Goal: Task Accomplishment & Management: Use online tool/utility

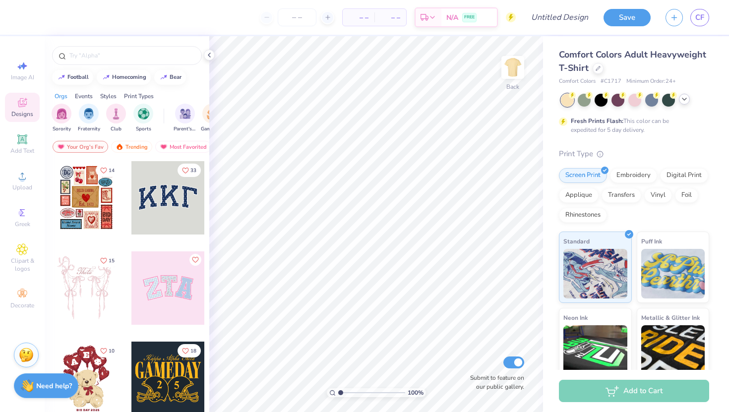
click at [681, 103] on div at bounding box center [684, 99] width 11 height 11
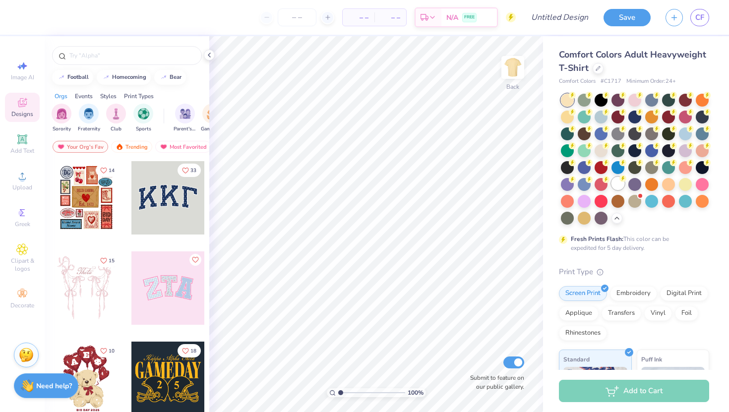
click at [619, 183] on div at bounding box center [617, 183] width 13 height 13
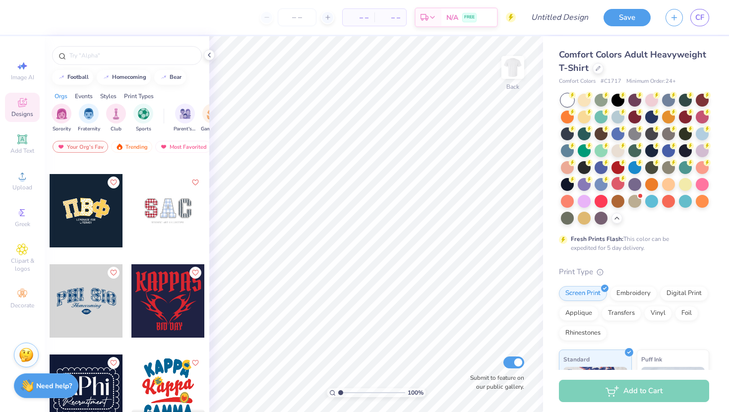
scroll to position [1522, 0]
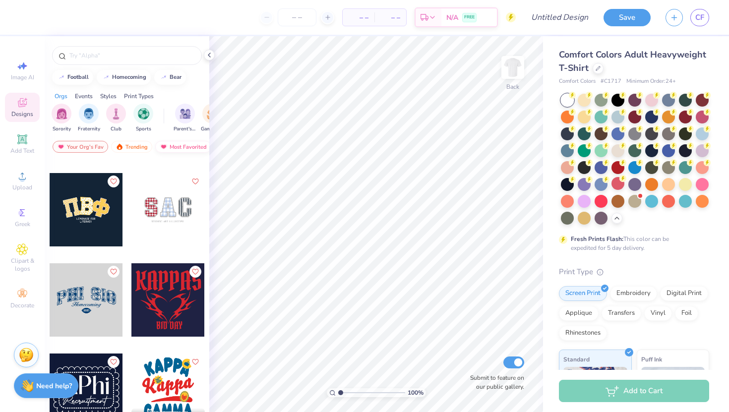
click at [191, 146] on div "Most Favorited" at bounding box center [183, 147] width 56 height 12
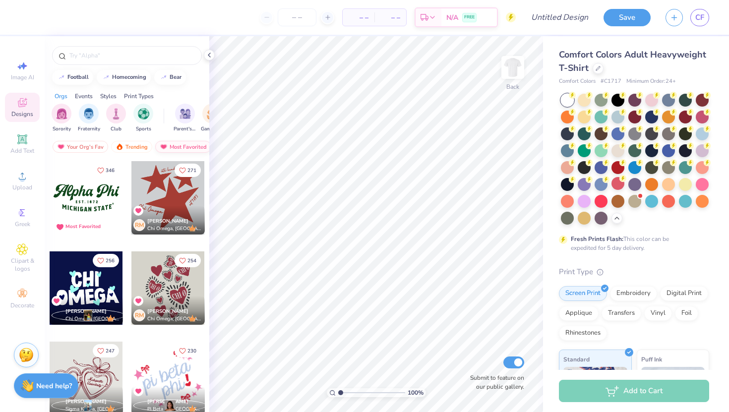
click at [176, 145] on div "Most Favorited" at bounding box center [183, 147] width 56 height 12
click at [131, 147] on div "Trending" at bounding box center [131, 147] width 41 height 12
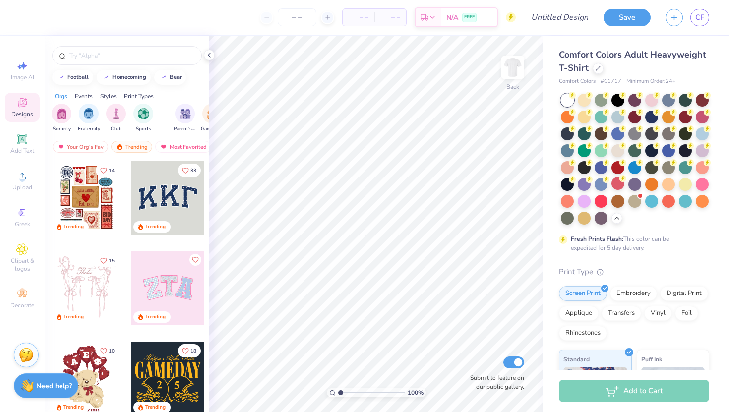
click at [104, 95] on div "Styles" at bounding box center [108, 96] width 16 height 9
click at [63, 120] on div "filter for Classic" at bounding box center [62, 113] width 20 height 20
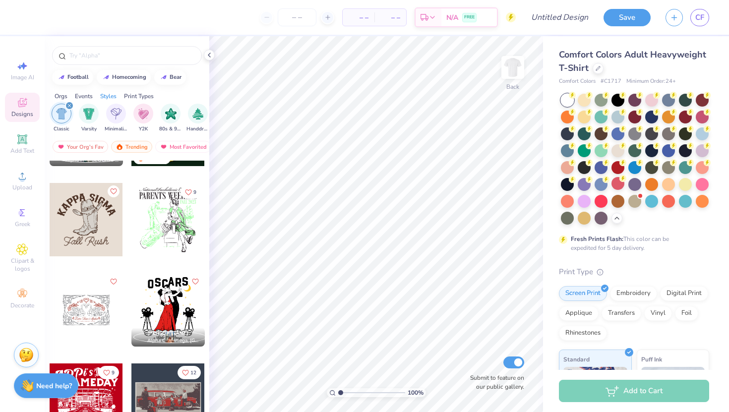
scroll to position [983, 0]
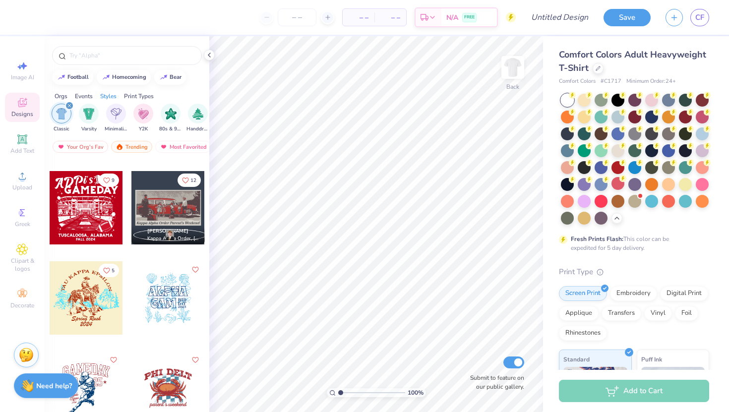
click at [68, 103] on div "filter for Classic" at bounding box center [69, 105] width 9 height 9
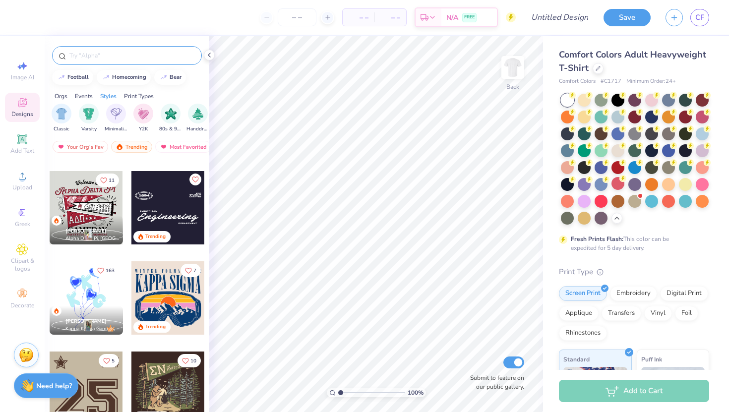
click at [88, 54] on input "text" at bounding box center [131, 56] width 127 height 10
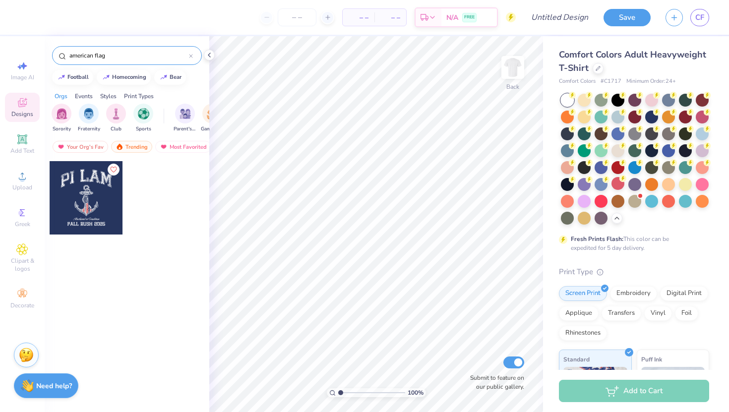
type input "american flag"
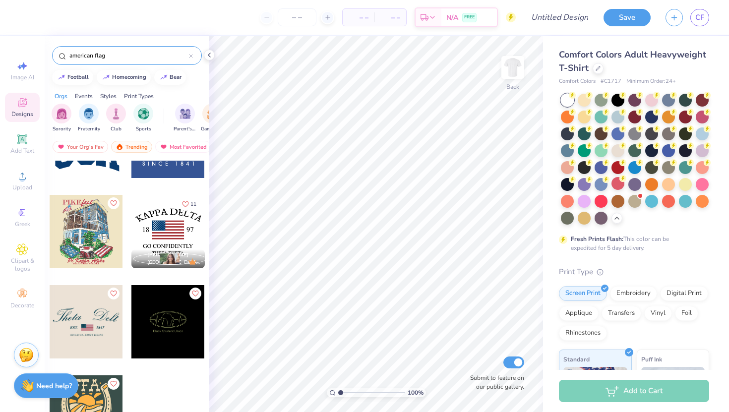
scroll to position [253, 0]
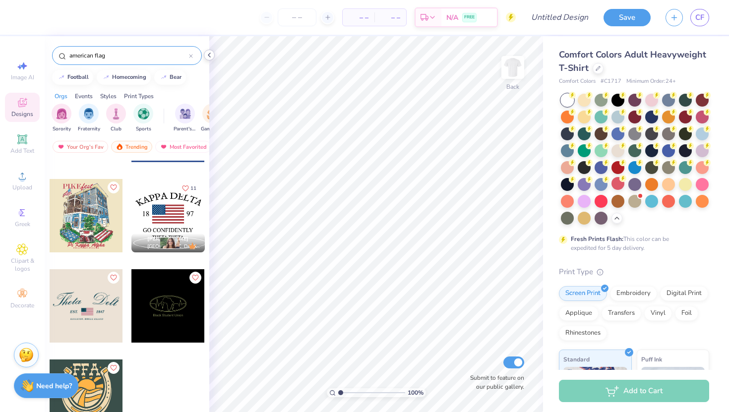
click at [226, 59] on div "– – Per Item – – Total Est. Delivery N/A FREE Design Title Save CF Image AI Des…" at bounding box center [364, 206] width 729 height 412
click at [161, 221] on div at bounding box center [167, 215] width 73 height 73
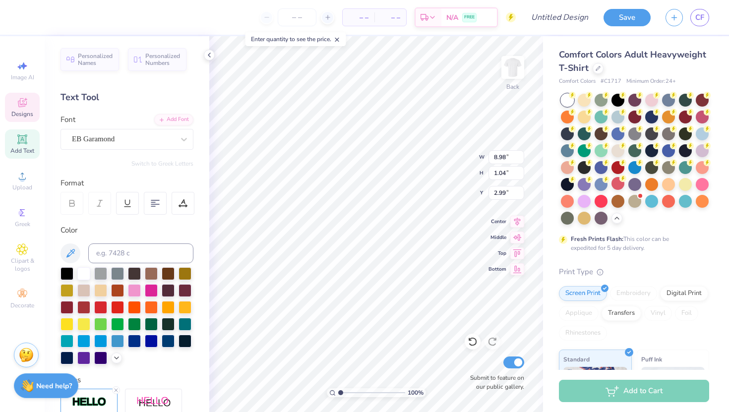
scroll to position [0, 1]
type textarea "TAMU FLiP"
type input "7.97"
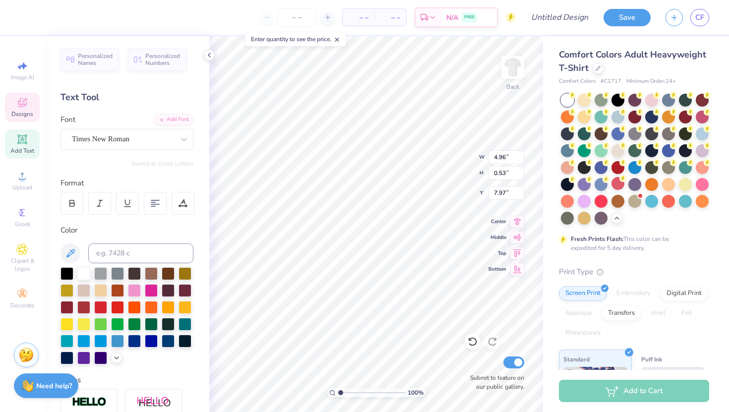
type textarea "C"
type input "4.88"
type input "2.89"
type input "4.45"
click at [471, 342] on icon at bounding box center [472, 342] width 10 height 10
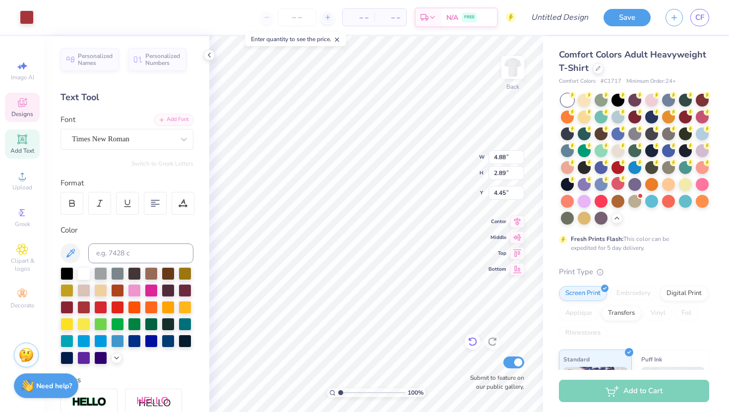
type input "4.91"
type input "2.91"
type input "4.43"
type input "5.84"
type input "2.04"
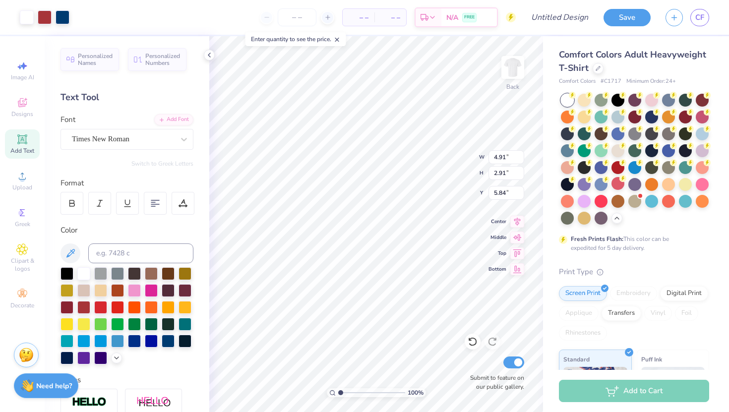
type input "1.21"
type input "7.54"
type input "4.90"
type input "1.08"
type input "0.82"
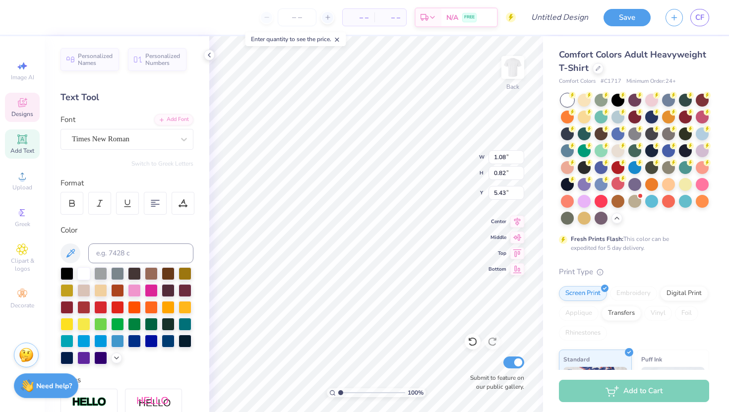
type input "5.02"
type textarea "9"
type textarea "/"
type textarea "'29"
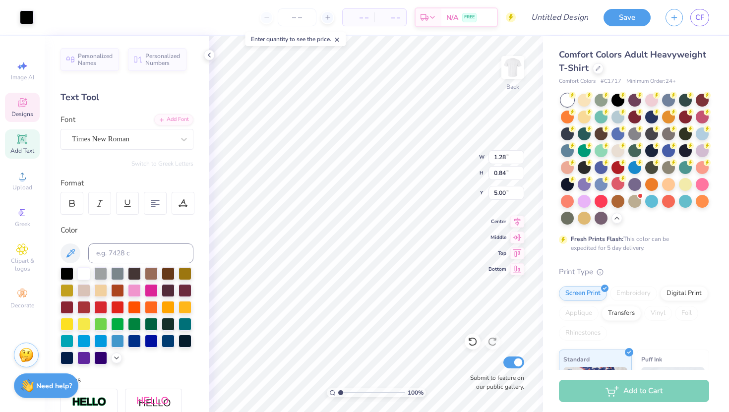
type input "5.01"
type input "1.43"
type input "0.93"
type input "5.02"
type input "1.50"
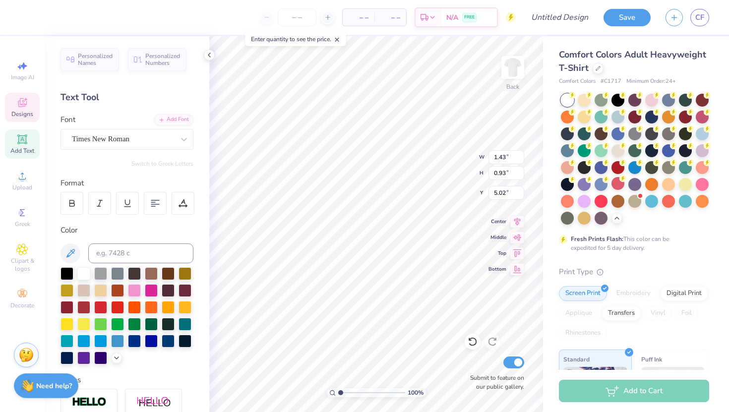
type input "0.98"
type input "4.94"
click at [26, 15] on div at bounding box center [27, 16] width 14 height 14
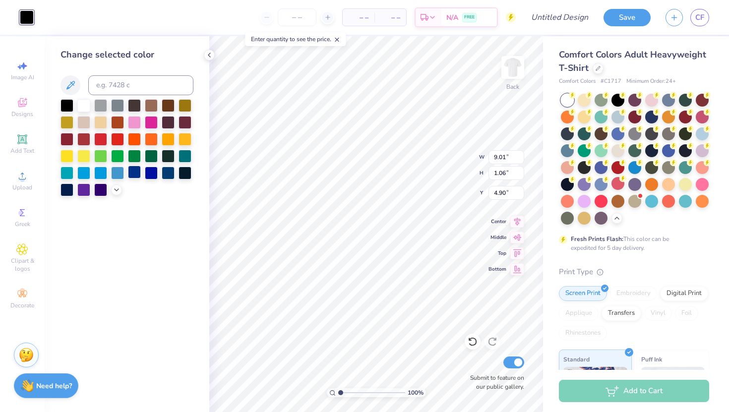
click at [130, 174] on div at bounding box center [134, 172] width 13 height 13
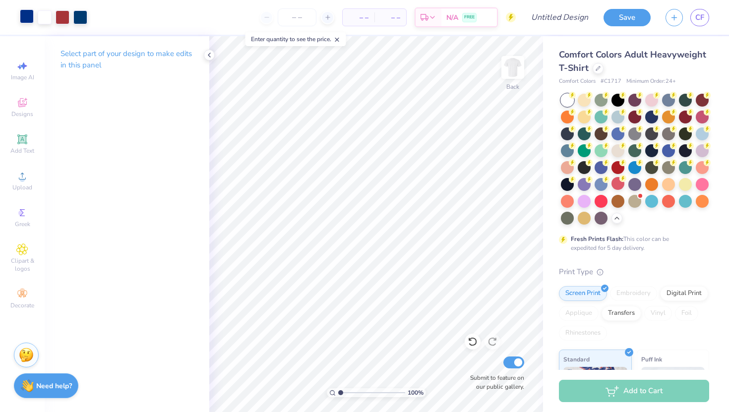
click at [27, 20] on div at bounding box center [27, 16] width 14 height 14
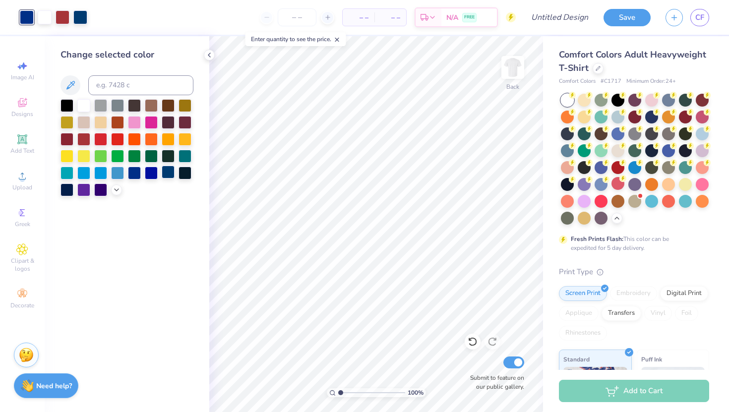
click at [166, 172] on div at bounding box center [168, 172] width 13 height 13
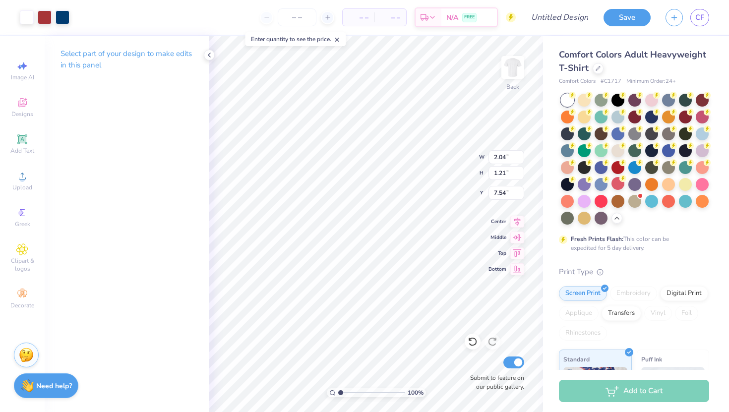
type input "6.32"
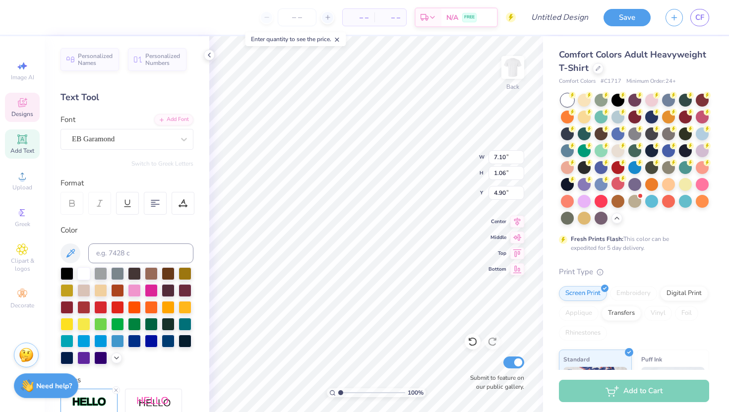
type input "4.36"
type input "1.50"
type input "0.98"
type input "4.36"
type input "3.97"
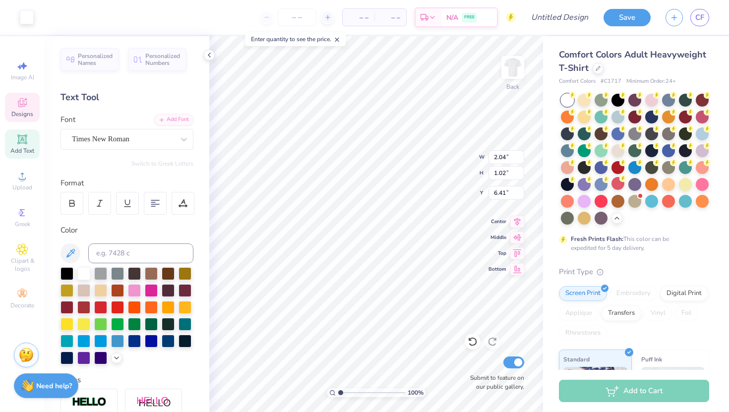
type input "5.62"
click at [471, 344] on icon at bounding box center [472, 342] width 10 height 10
type input "5.51"
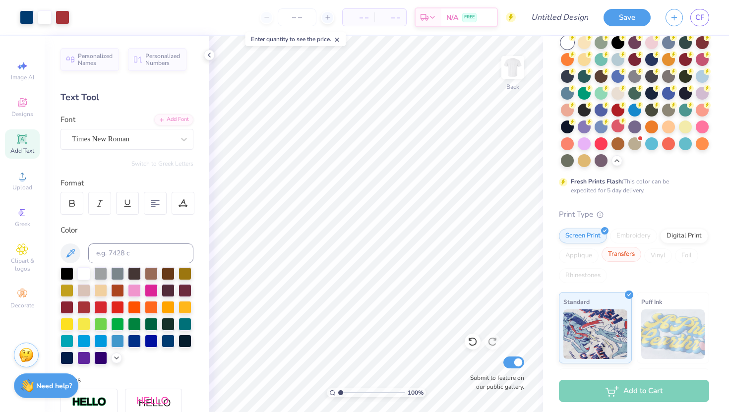
scroll to position [74, 0]
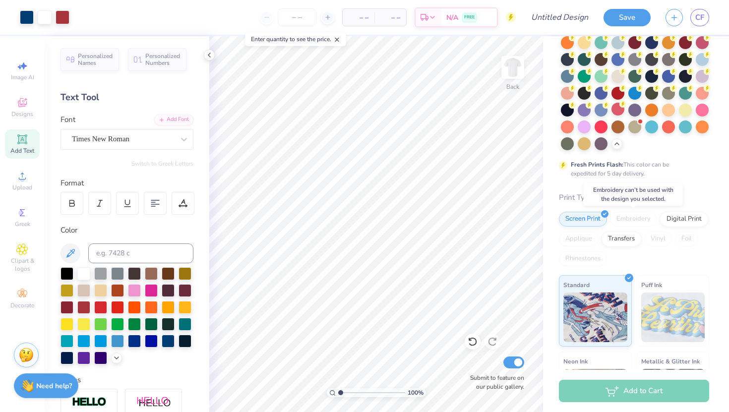
click at [631, 217] on div "Embroidery" at bounding box center [633, 219] width 47 height 15
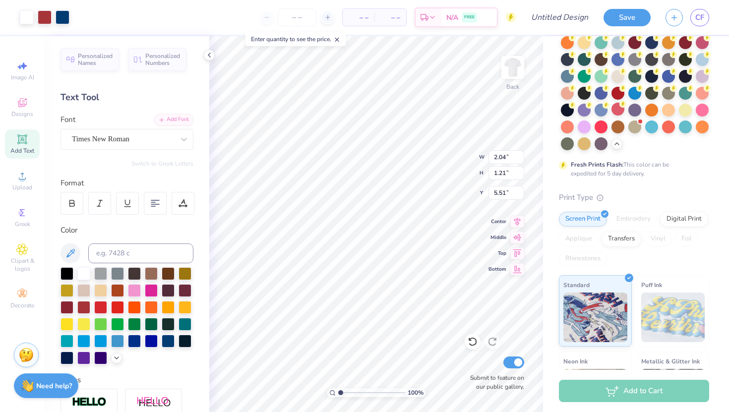
type input "2.66"
type input "1.58"
type input "5.57"
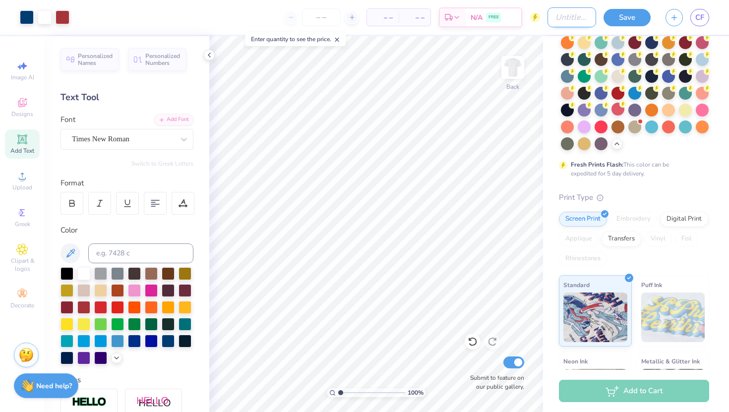
click at [547, 21] on input "Design Title" at bounding box center [571, 17] width 49 height 20
type input "F"
type input "freshman shirt idea"
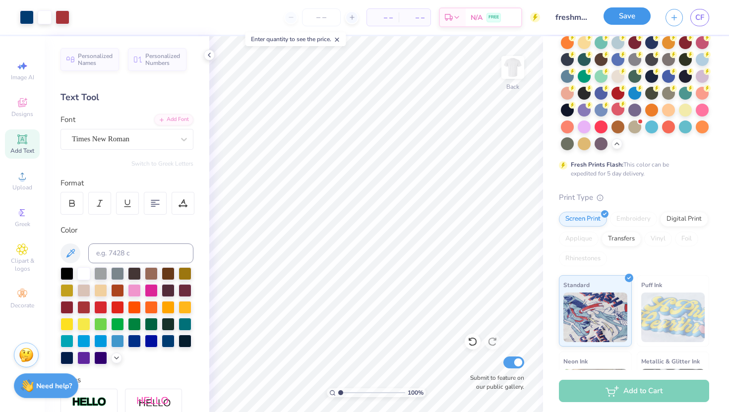
click at [618, 22] on button "Save" at bounding box center [626, 15] width 47 height 17
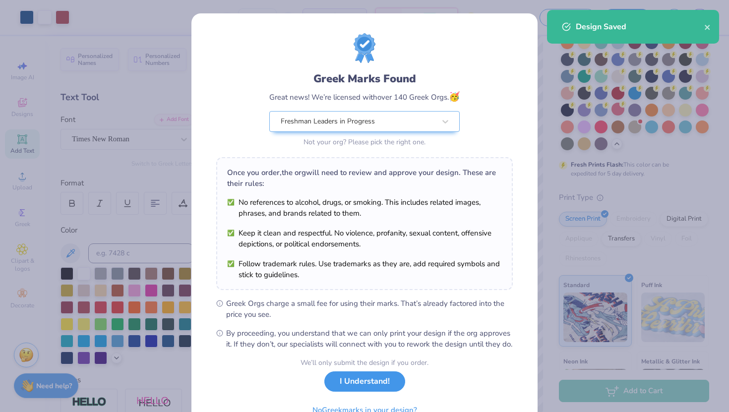
click at [355, 392] on button "I Understand!" at bounding box center [364, 381] width 81 height 20
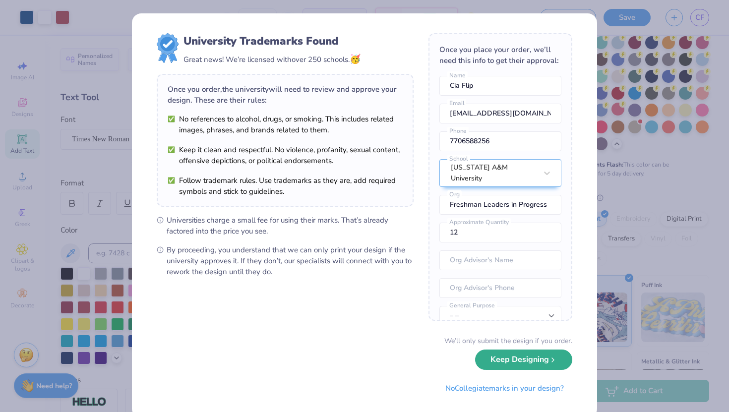
click at [495, 362] on button "Keep Designing" at bounding box center [523, 359] width 97 height 20
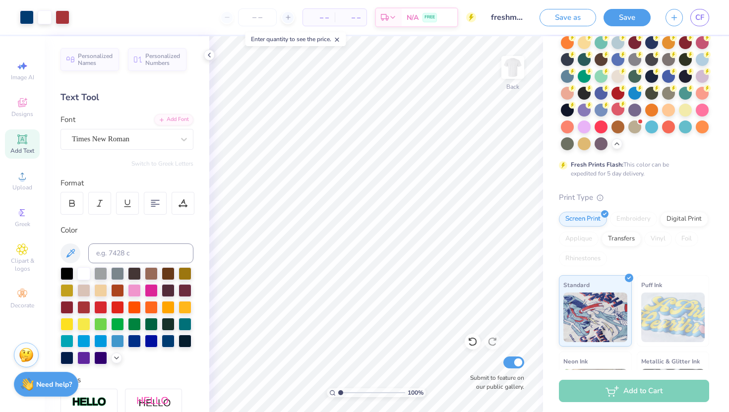
click at [41, 389] on div "Need help? Chat with us." at bounding box center [46, 384] width 64 height 25
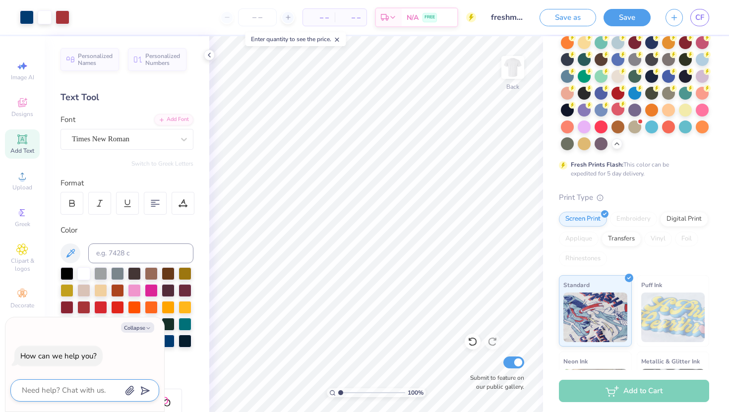
click at [58, 388] on textarea at bounding box center [71, 390] width 101 height 13
type textarea "h"
type textarea "x"
type textarea "ho"
type textarea "x"
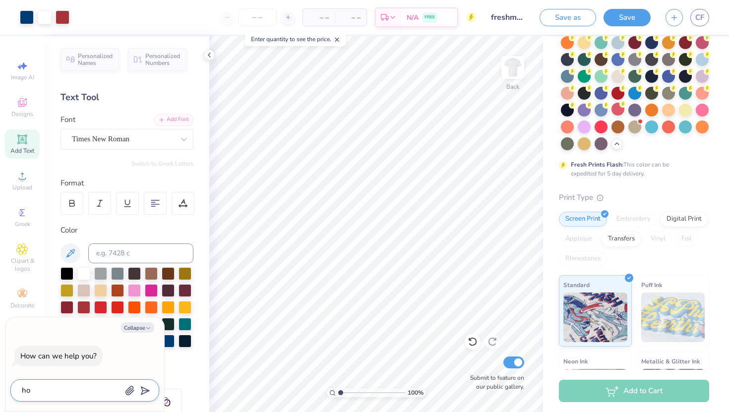
type textarea "how"
type textarea "x"
type textarea "how"
type textarea "x"
type textarea "how d"
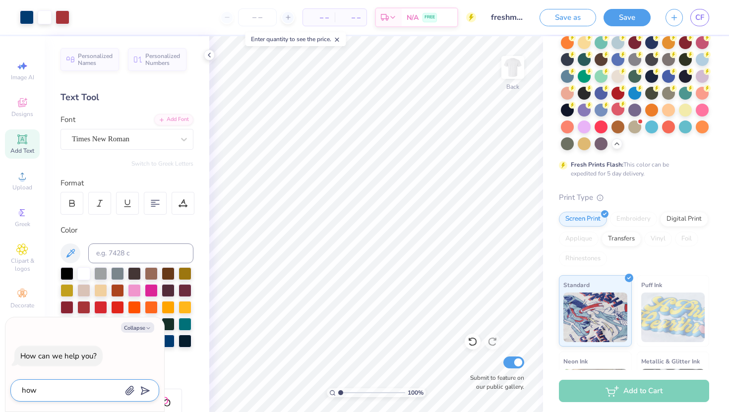
type textarea "x"
type textarea "how"
type textarea "x"
type textarea "how c"
type textarea "x"
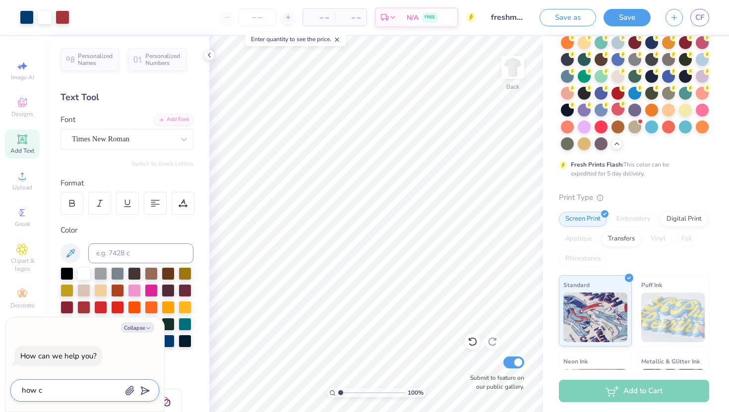
type textarea "how ca"
type textarea "x"
type textarea "how can"
type textarea "x"
type textarea "how can"
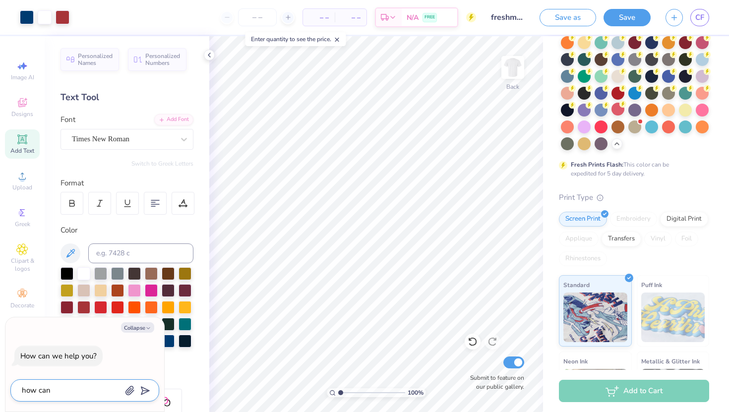
type textarea "x"
type textarea "how can i"
type textarea "x"
type textarea "how can i"
type textarea "x"
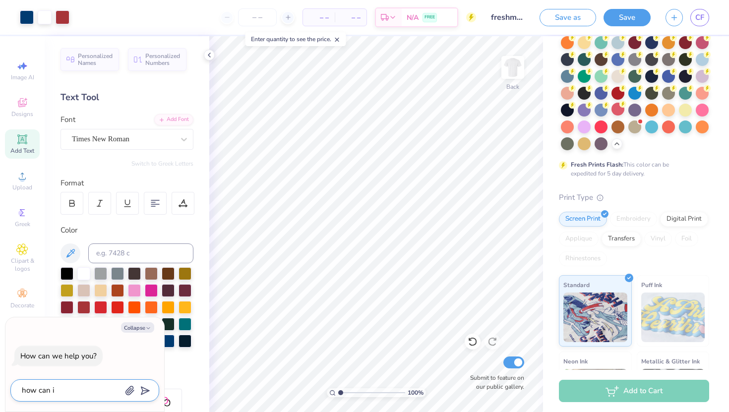
type textarea "how can i m"
type textarea "x"
type textarea "how can i ma"
type textarea "x"
type textarea "how can i mae"
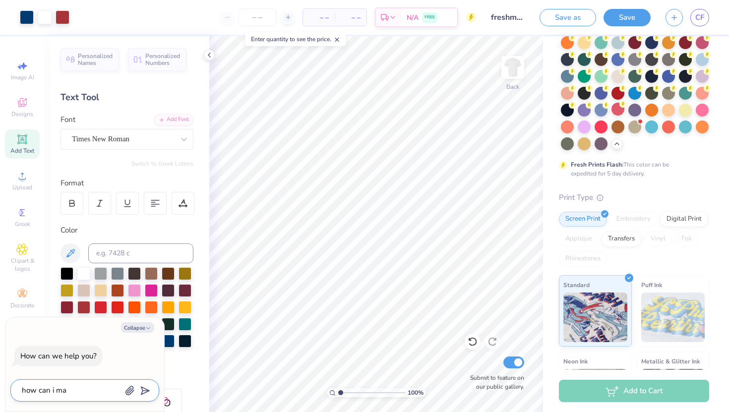
type textarea "x"
type textarea "how can i ma"
type textarea "x"
type textarea "how can i mak"
type textarea "x"
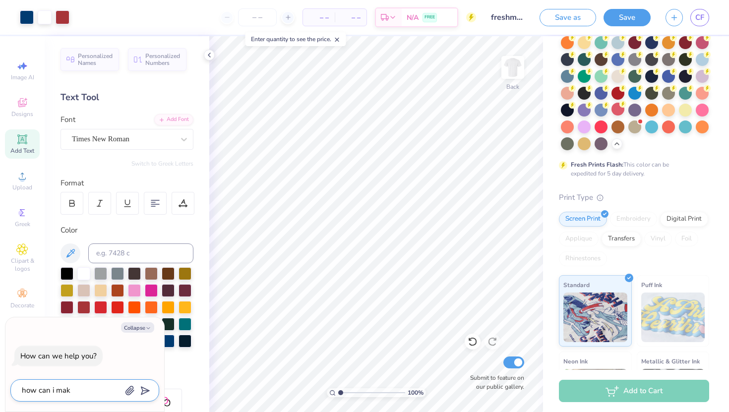
type textarea "how can i make"
type textarea "x"
type textarea "how can i make"
type textarea "x"
type textarea "how can i make t"
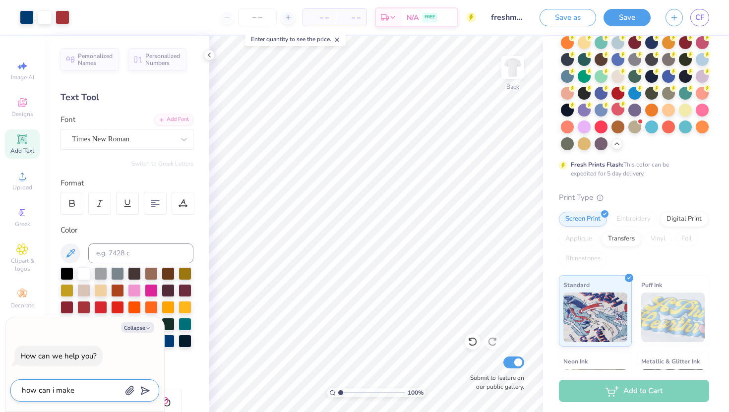
type textarea "x"
type textarea "how can i make th"
type textarea "x"
type textarea "how can i make thi"
type textarea "x"
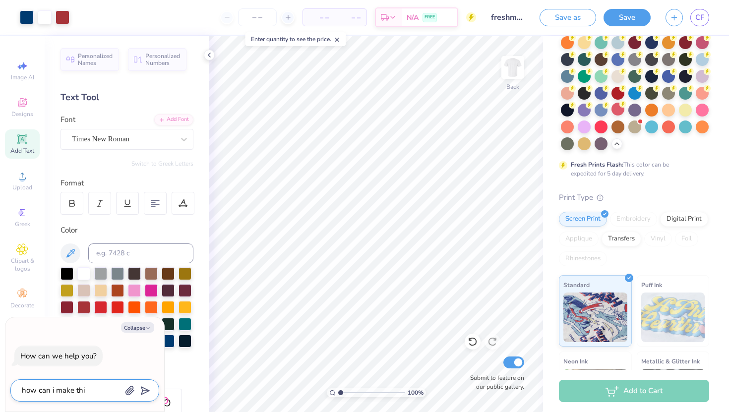
type textarea "how can i make this"
type textarea "x"
type textarea "how can i make this"
type textarea "x"
type textarea "how can i make this e"
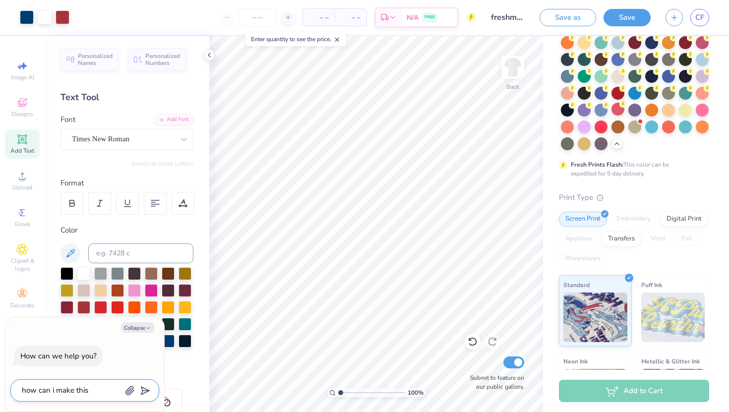
type textarea "x"
type textarea "how can i make this em"
type textarea "x"
type textarea "how can i make this emb"
type textarea "x"
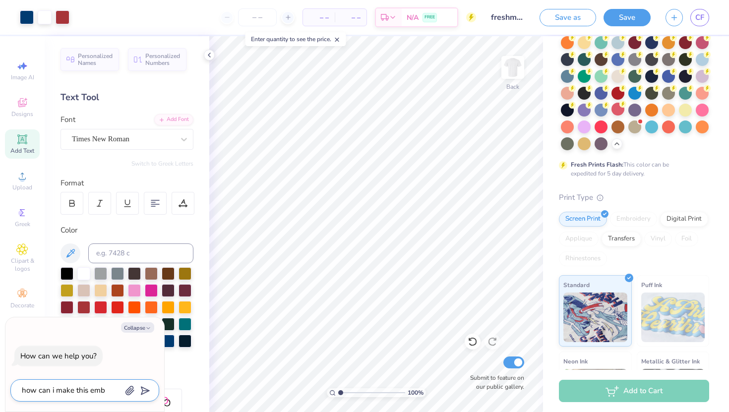
type textarea "how can i make this embr"
type textarea "x"
type textarea "how can i make this embro"
type textarea "x"
type textarea "how can i make this embrou"
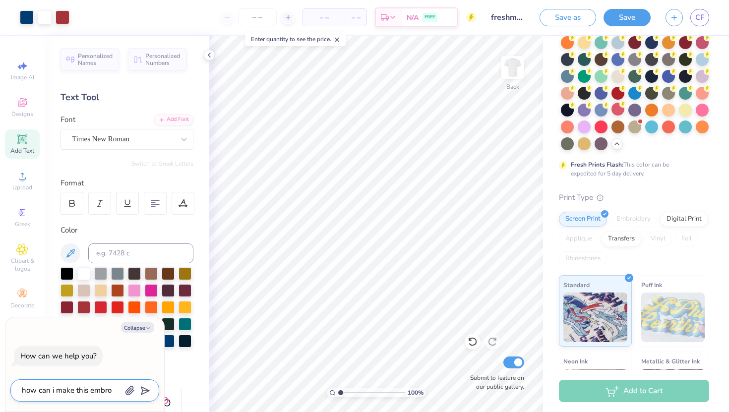
type textarea "x"
type textarea "how can i make this embro"
type textarea "x"
type textarea "how can i make this embroi"
type textarea "x"
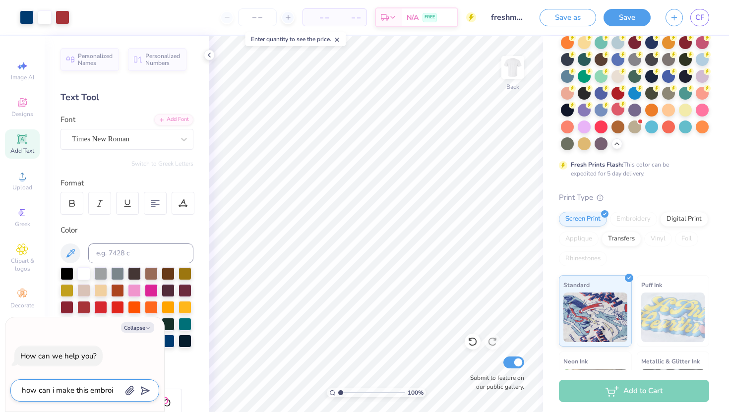
type textarea "how can i make this embroid"
type textarea "x"
type textarea "how can i make this embroide"
type textarea "x"
type textarea "how can i make this embroider"
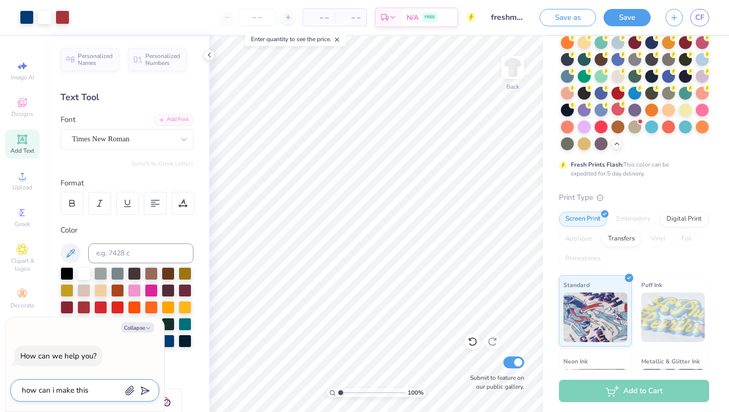
type textarea "x"
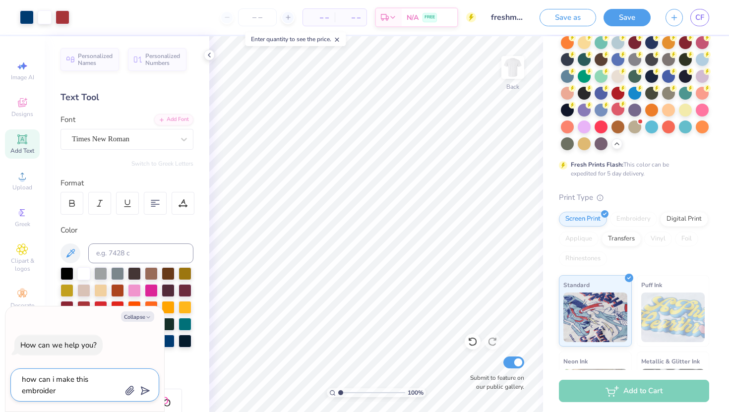
type textarea "how can i make this embroidere"
type textarea "x"
type textarea "how can i make this embroidered"
type textarea "x"
type textarea "how can i make this embroidered?"
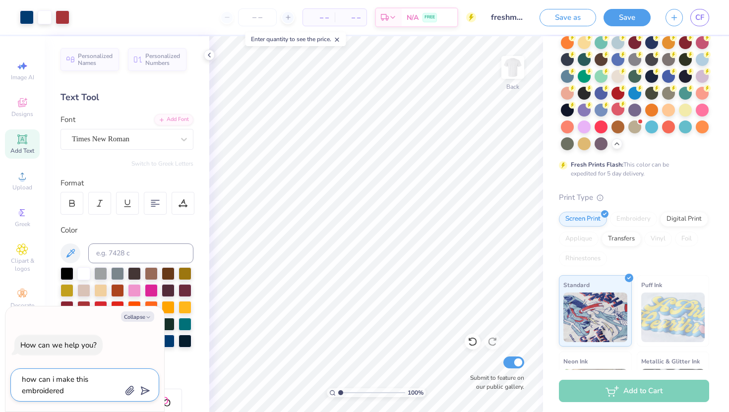
type textarea "x"
type textarea "how can i make this embroidered?"
click at [145, 391] on line "submit" at bounding box center [146, 391] width 6 height 6
type textarea "x"
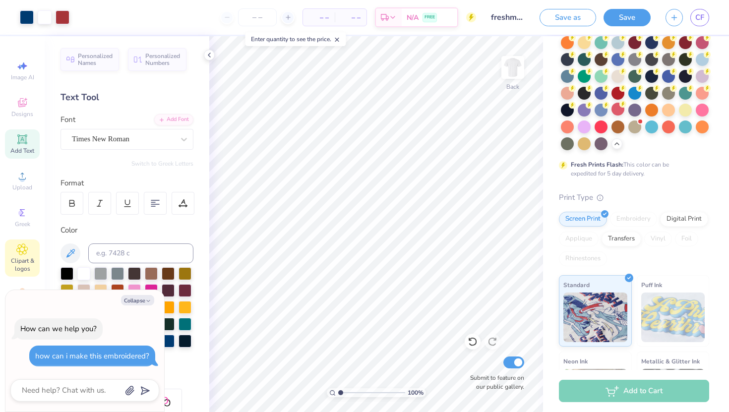
click at [24, 247] on icon at bounding box center [22, 249] width 11 height 11
type textarea "x"
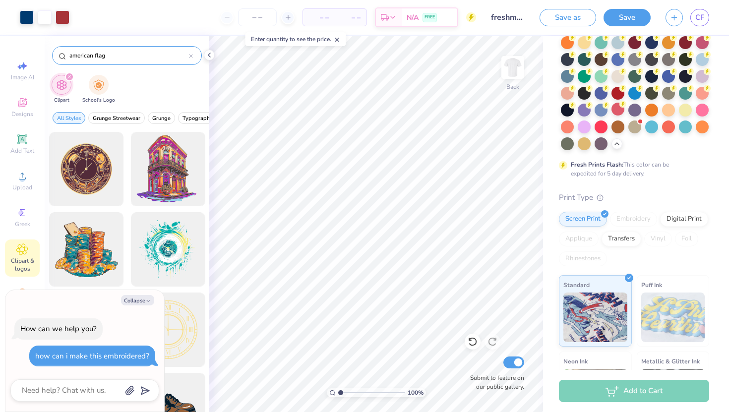
type input "american flag"
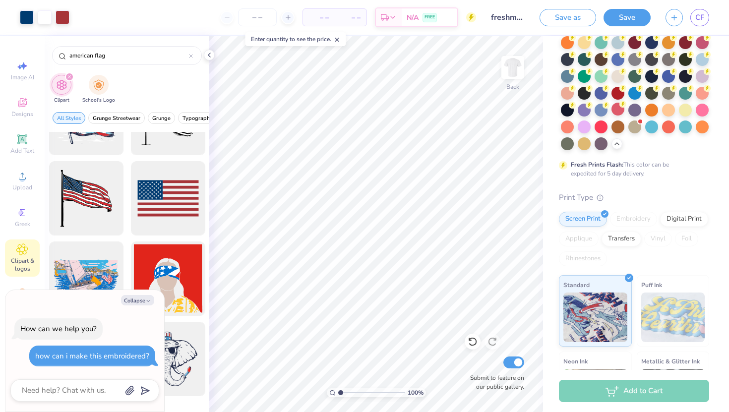
scroll to position [291, 0]
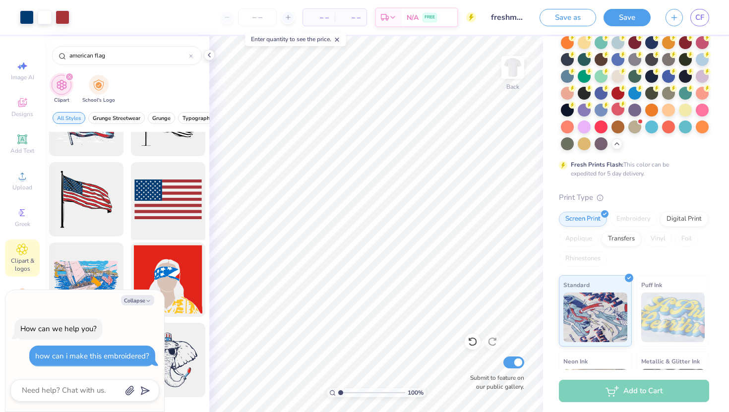
click at [171, 194] on div at bounding box center [168, 200] width 82 height 82
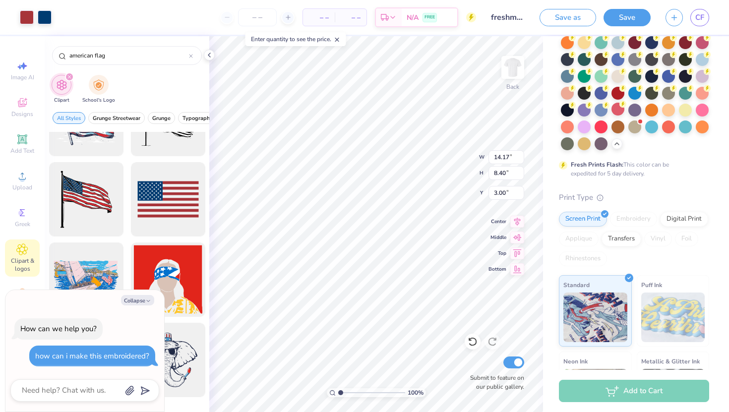
type textarea "x"
type input "8.30"
click at [580, 58] on div at bounding box center [584, 58] width 13 height 13
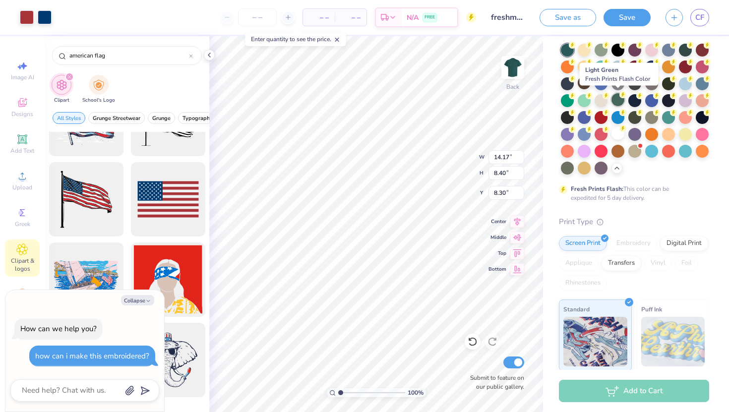
scroll to position [64, 0]
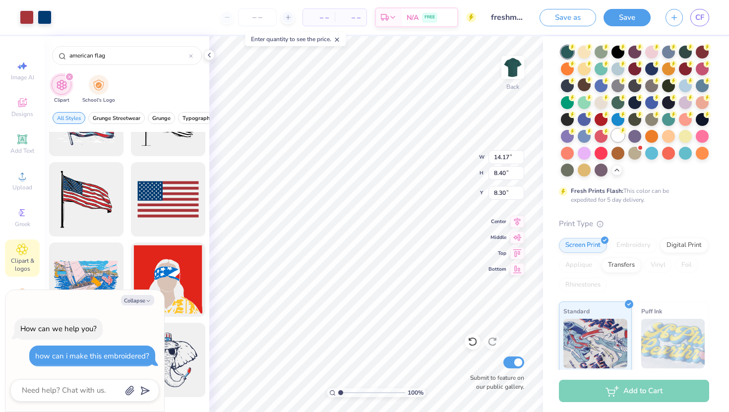
click at [614, 132] on div at bounding box center [617, 135] width 13 height 13
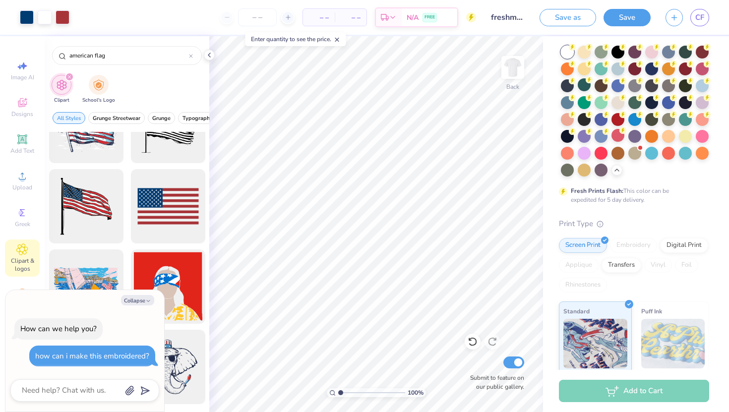
scroll to position [292, 0]
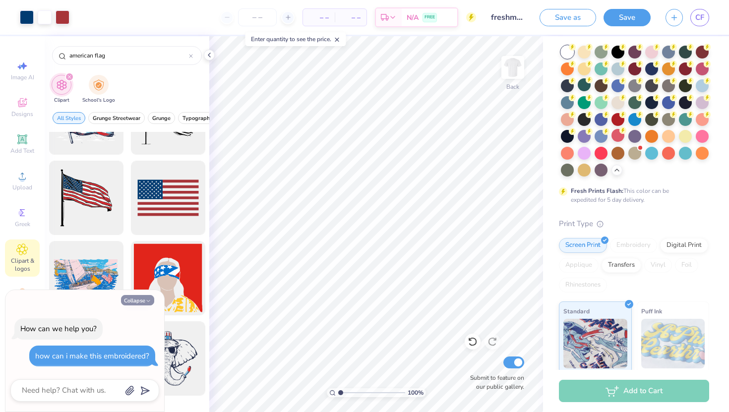
click at [139, 299] on button "Collapse" at bounding box center [137, 300] width 33 height 10
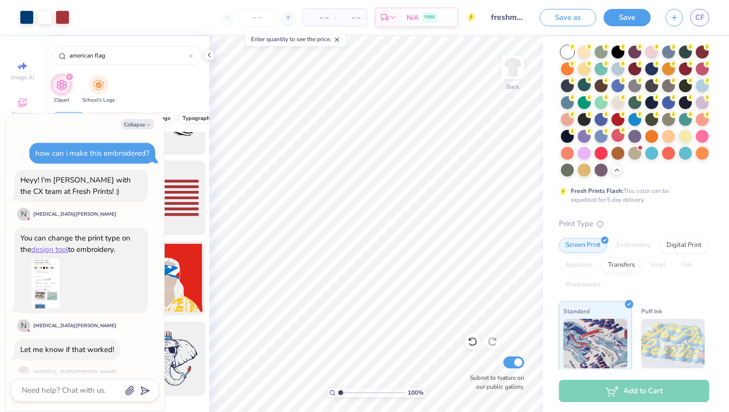
scroll to position [38, 0]
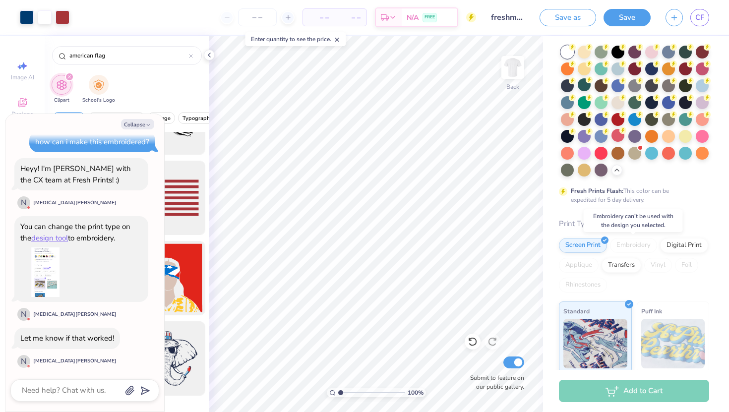
click at [629, 241] on div "Embroidery" at bounding box center [633, 245] width 47 height 15
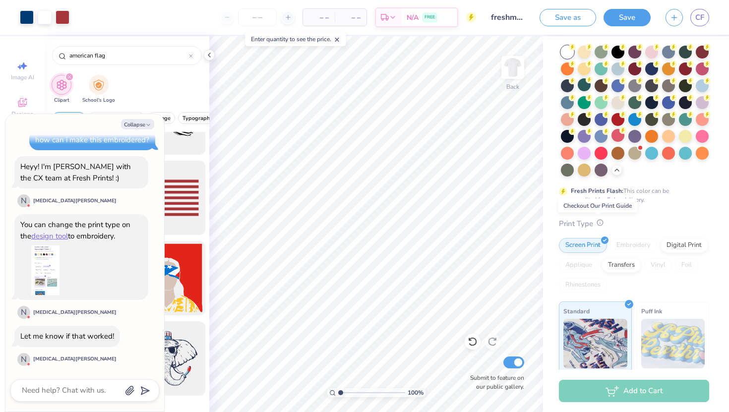
click at [596, 225] on icon at bounding box center [599, 222] width 7 height 7
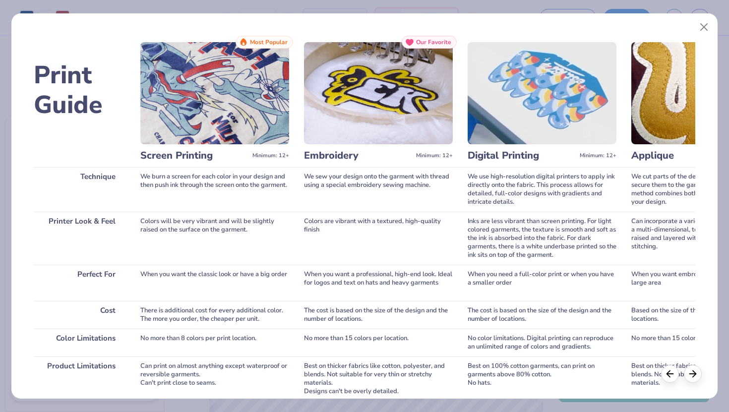
click at [385, 119] on img at bounding box center [378, 93] width 149 height 102
click at [380, 178] on div "We sew your design onto the garment with thread using a special embroidery sewi…" at bounding box center [378, 189] width 149 height 45
click at [703, 25] on button "Close" at bounding box center [704, 27] width 19 height 19
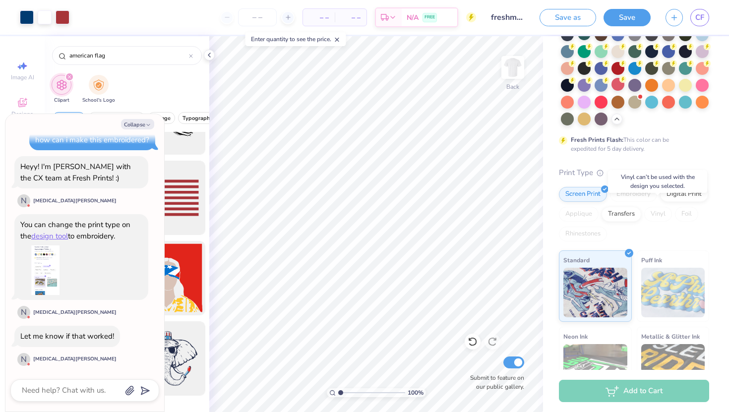
scroll to position [125, 0]
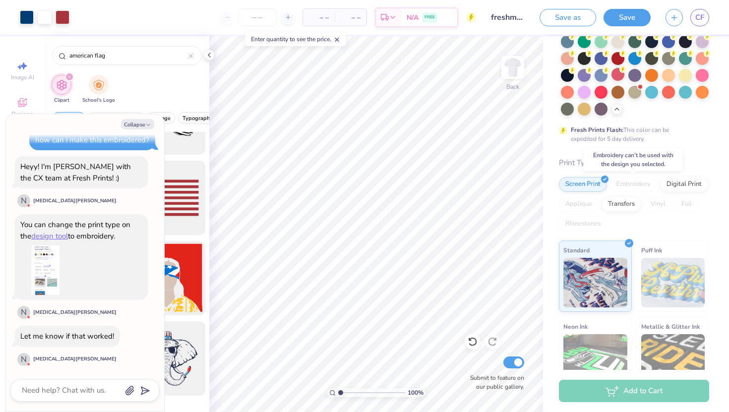
click at [635, 182] on div "Embroidery" at bounding box center [633, 184] width 47 height 15
click at [73, 393] on textarea at bounding box center [71, 390] width 101 height 13
type textarea "x"
type textarea "i"
type textarea "x"
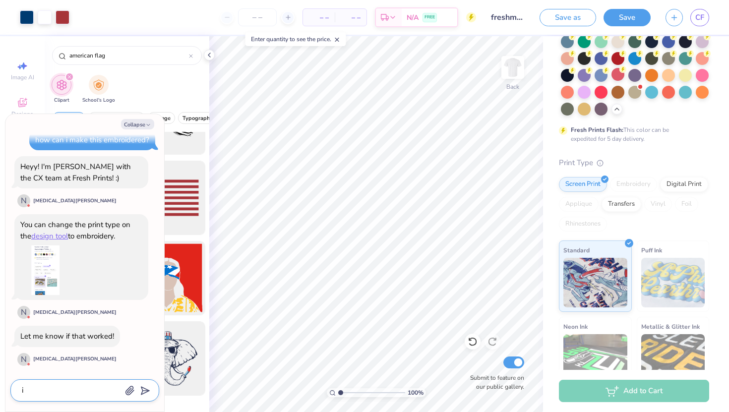
type textarea "i"
type textarea "x"
type textarea "i t"
type textarea "x"
type textarea "i th"
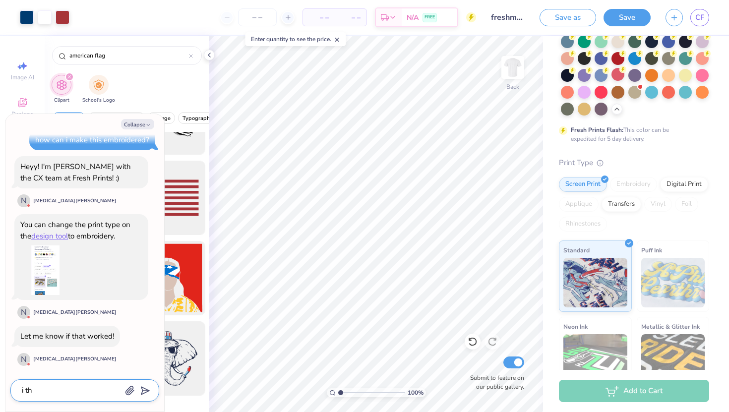
type textarea "x"
type textarea "i thi"
type textarea "x"
type textarea "i thin"
type textarea "x"
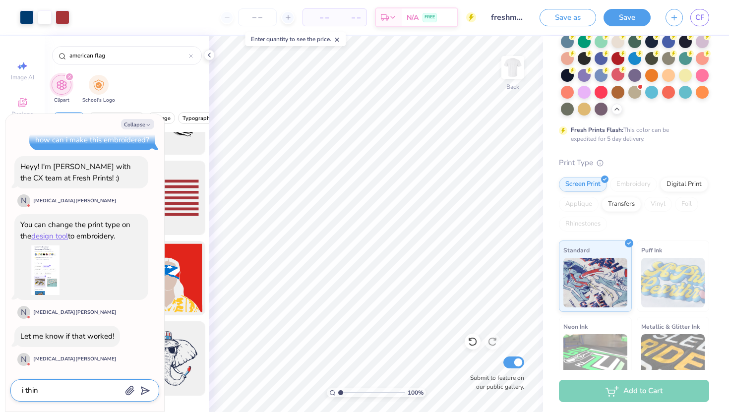
type textarea "i thini"
type textarea "x"
type textarea "i thin"
type textarea "x"
type textarea "i thi"
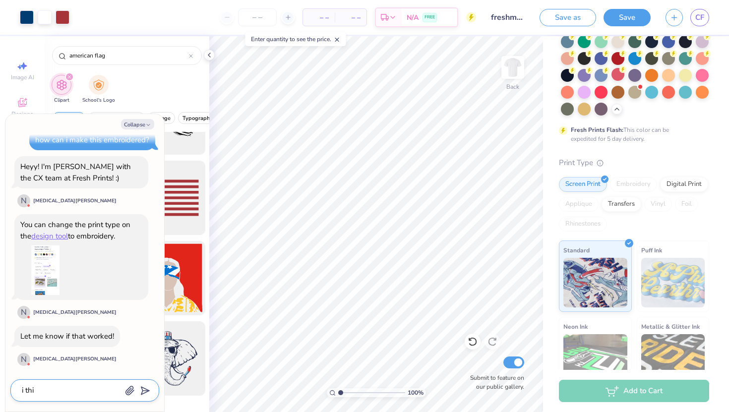
type textarea "x"
type textarea "i th"
type textarea "x"
type textarea "i t"
type textarea "x"
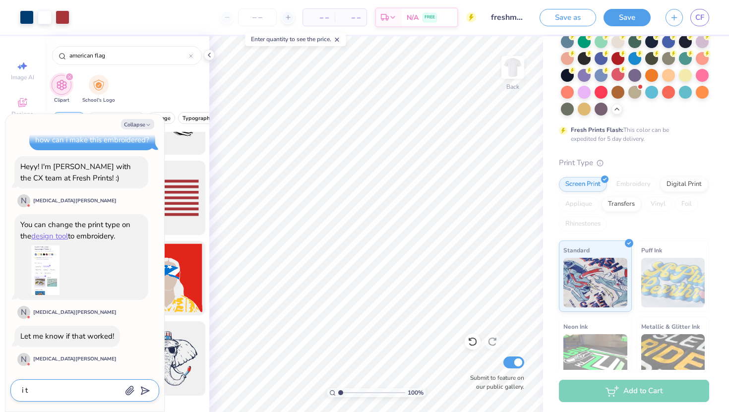
type textarea "i"
type textarea "x"
type textarea "i"
type textarea "x"
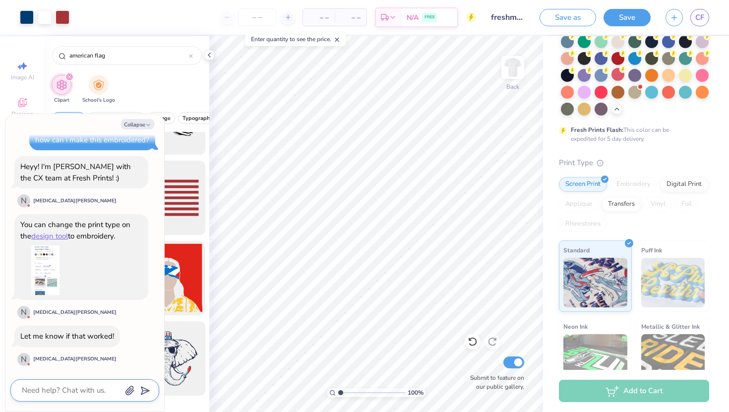
type textarea "i"
type textarea "x"
type textarea "it"
type textarea "x"
type textarea "it"
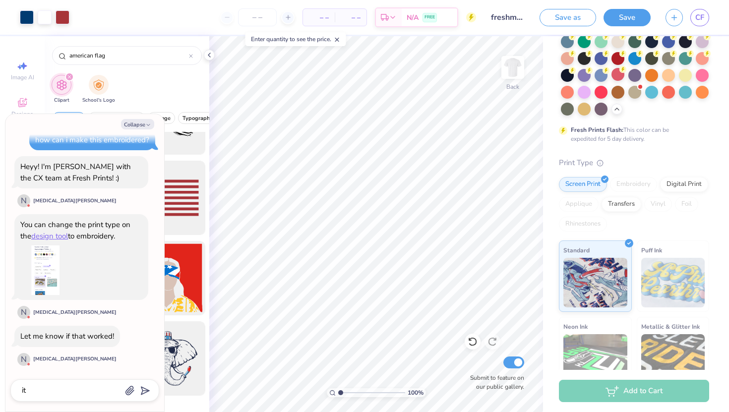
click at [628, 179] on div "Embroidery" at bounding box center [633, 184] width 47 height 15
click at [68, 399] on div "it" at bounding box center [84, 390] width 149 height 22
click at [68, 375] on div "Collapse How can we help you? how can i make this embroidered? Heyy! I'm Nikita…" at bounding box center [84, 262] width 159 height 297
click at [70, 379] on div "it" at bounding box center [84, 390] width 149 height 22
click at [70, 386] on textarea "it" at bounding box center [71, 390] width 101 height 13
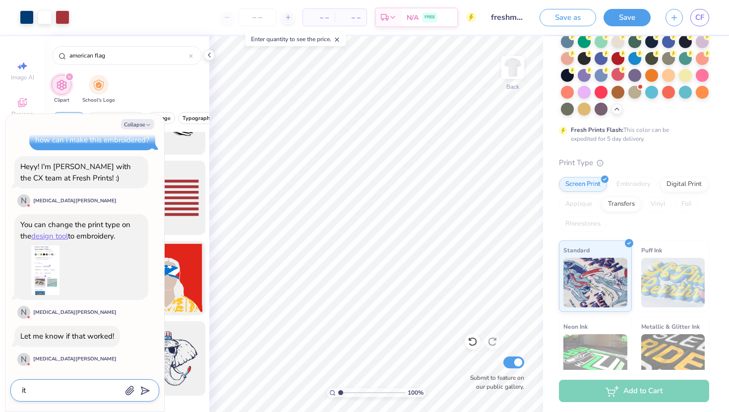
type textarea "x"
type textarea "it s"
type textarea "x"
type textarea "it sa"
type textarea "x"
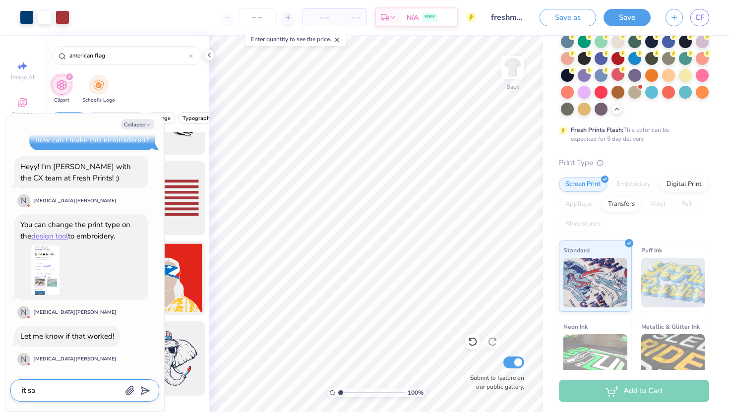
type textarea "it say"
type textarea "x"
type textarea "it says"
type textarea "x"
type textarea "it says"
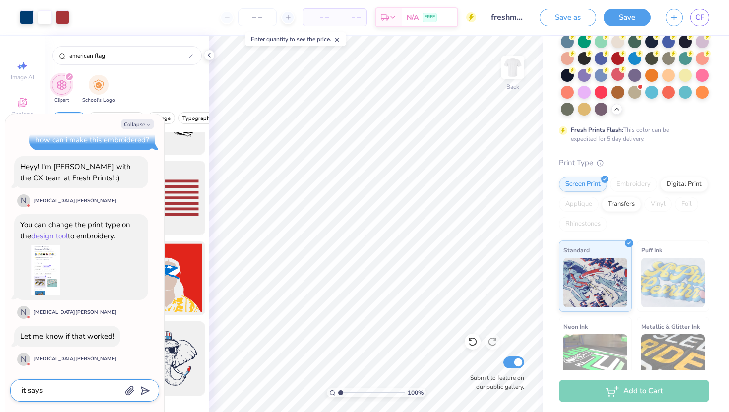
type textarea "x"
type textarea "it says e"
type textarea "x"
type textarea "it says em"
type textarea "x"
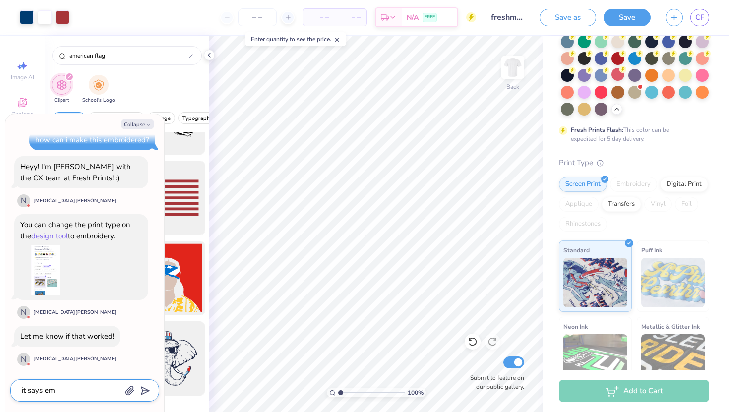
type textarea "it says emb"
type textarea "x"
type textarea "it says embr"
type textarea "x"
type textarea "it says embro"
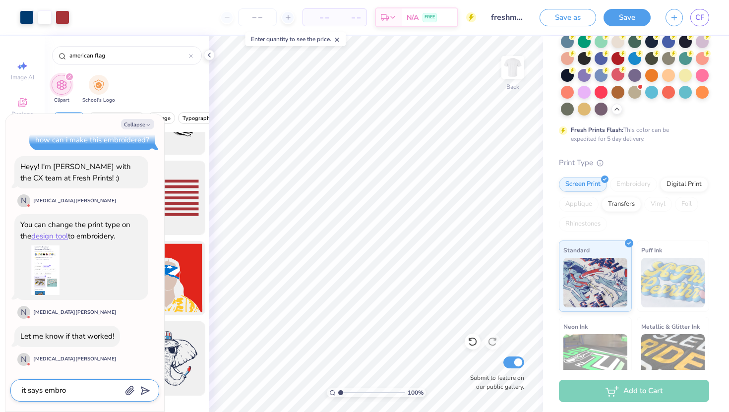
type textarea "x"
type textarea "it says embroi"
type textarea "x"
type textarea "it says embroid"
type textarea "x"
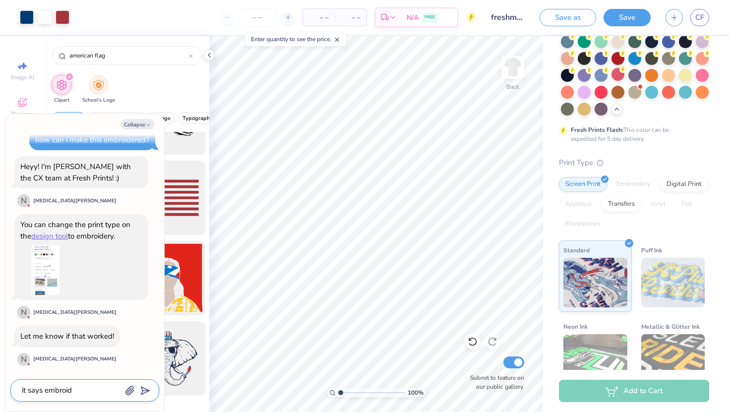
type textarea "it says embroide"
type textarea "x"
type textarea "it says embroider"
type textarea "x"
type textarea "it says embroider"
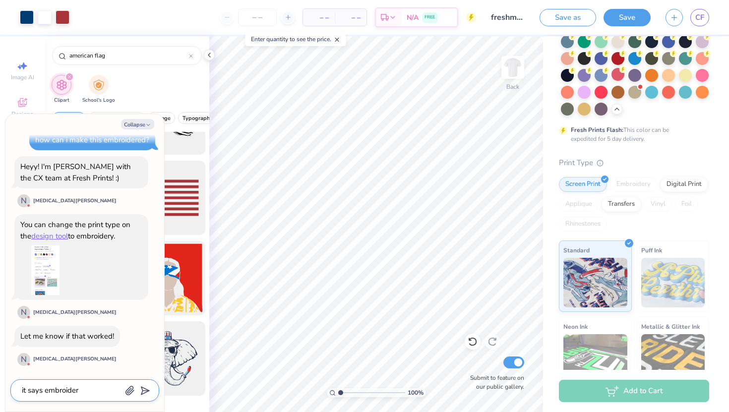
type textarea "x"
type textarea "it says embroider"
type textarea "x"
type textarea "it says embroidery"
type textarea "x"
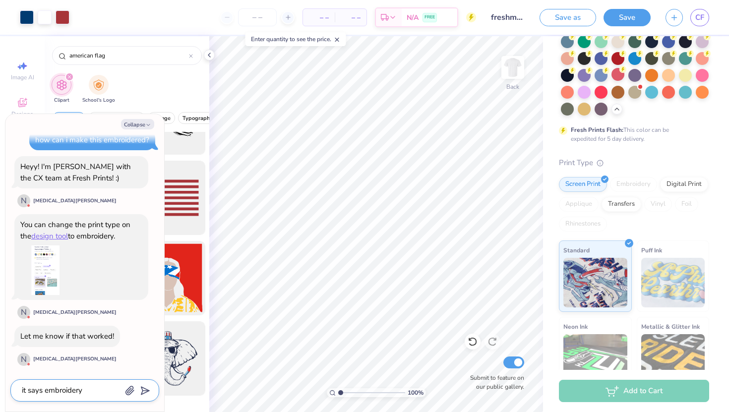
type textarea "it says embroidery"
type textarea "x"
type textarea "it says embroidery d"
type textarea "x"
type textarea "it says embroidery doe"
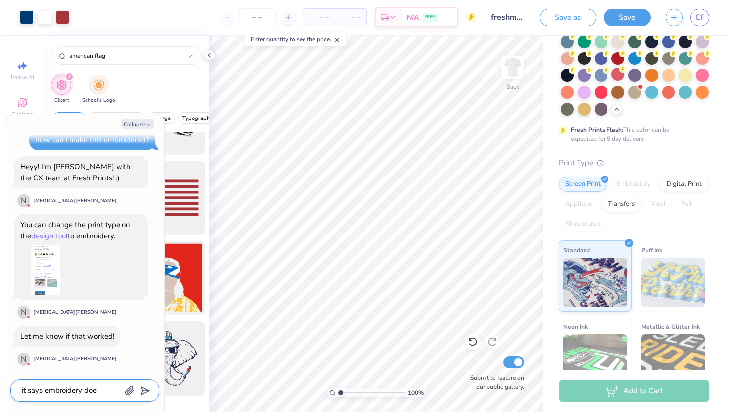
type textarea "x"
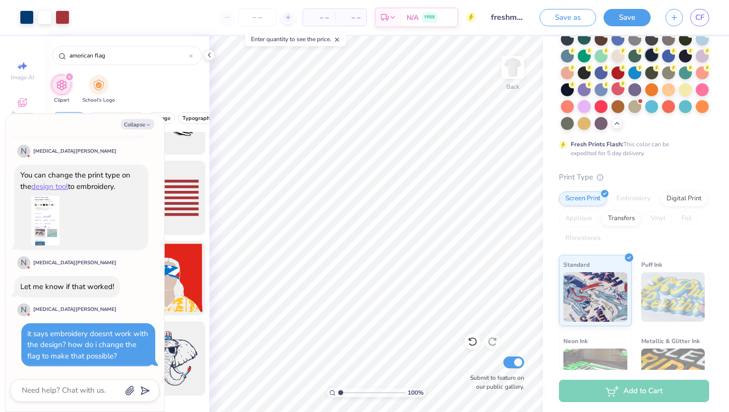
scroll to position [124, 0]
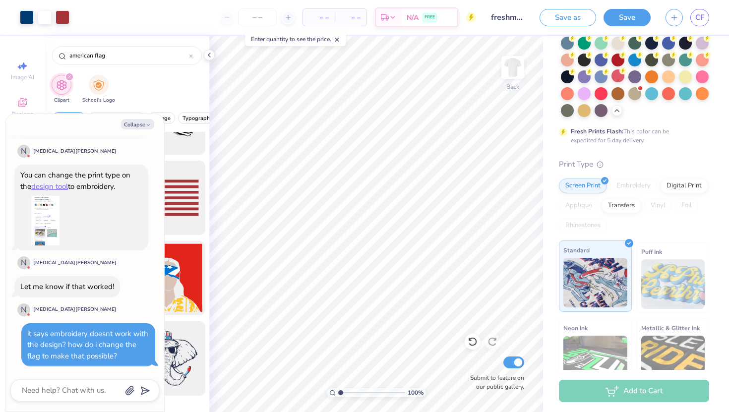
click at [627, 243] on icon at bounding box center [629, 243] width 4 height 4
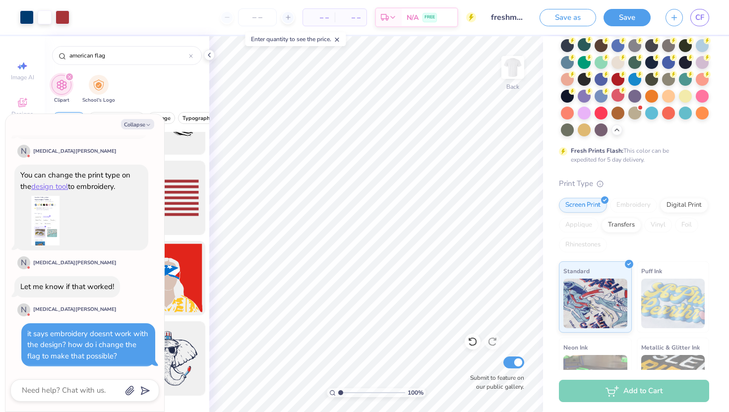
scroll to position [35, 0]
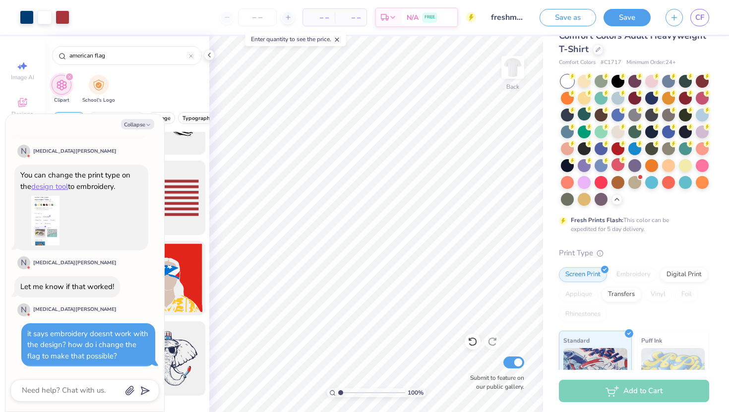
click at [636, 269] on div "Embroidery" at bounding box center [633, 274] width 47 height 15
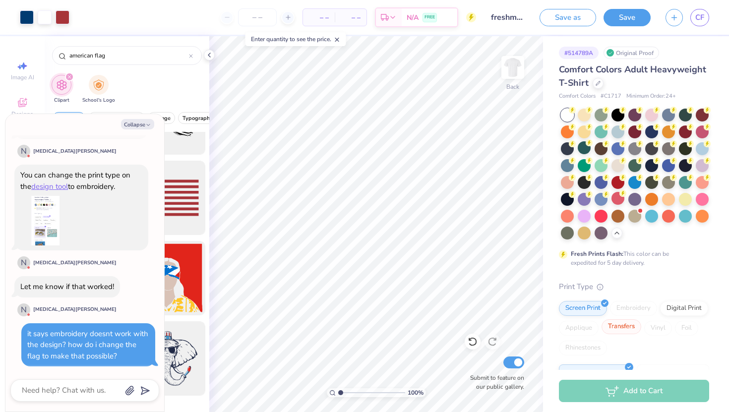
scroll to position [0, 0]
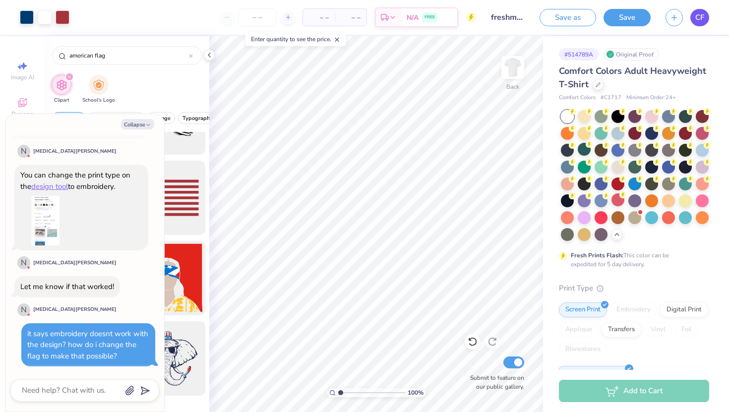
click at [699, 18] on span "CF" at bounding box center [699, 17] width 9 height 11
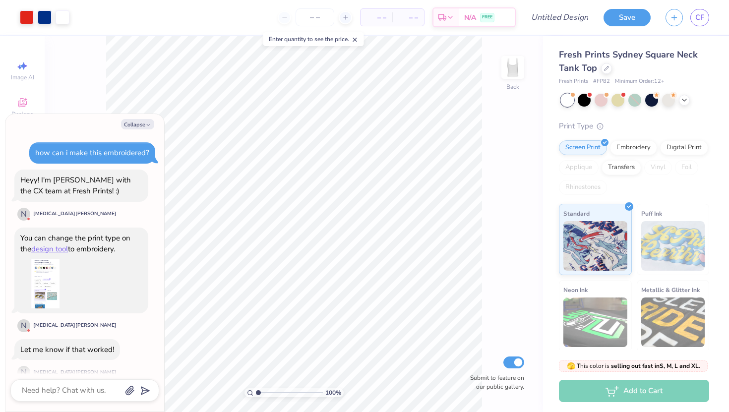
scroll to position [346, 0]
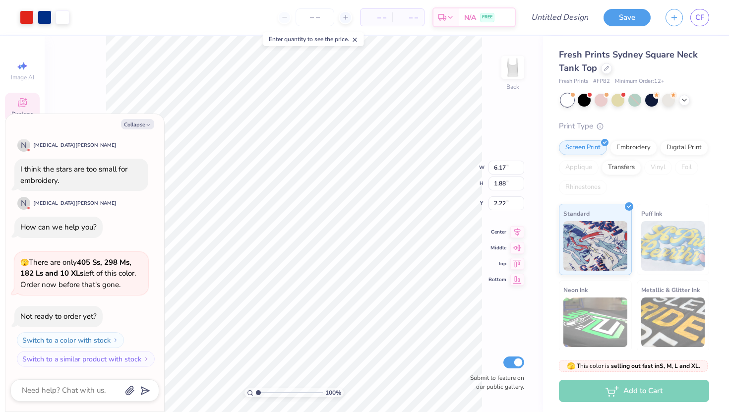
type textarea "x"
type input "2.23"
click at [604, 66] on icon at bounding box center [606, 67] width 5 height 5
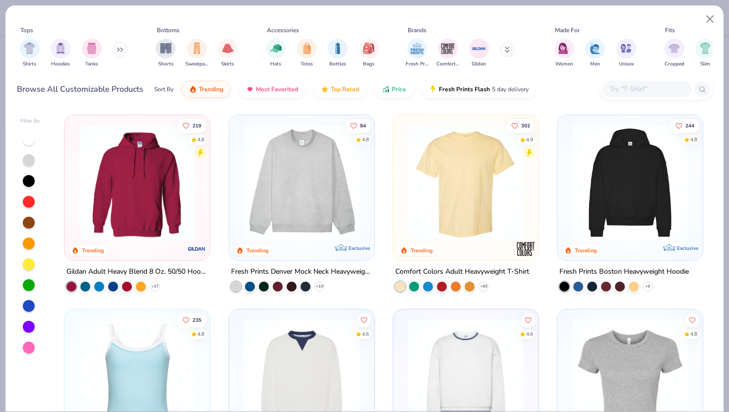
click at [469, 194] on img at bounding box center [465, 183] width 125 height 116
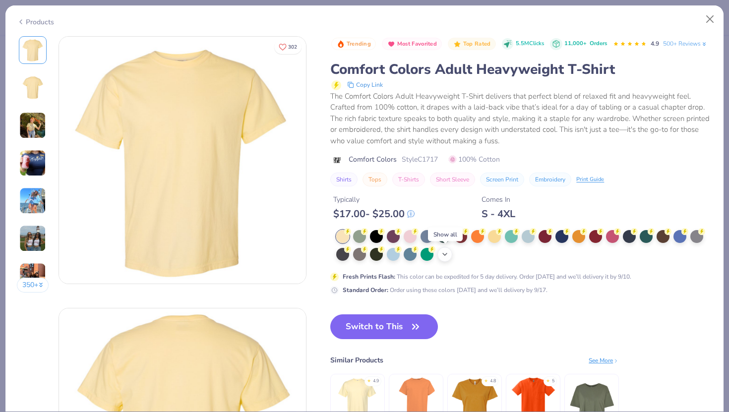
click at [442, 255] on icon at bounding box center [445, 254] width 8 height 8
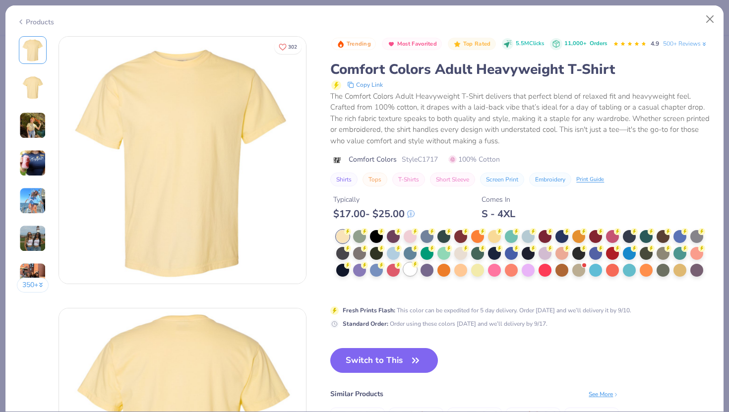
click at [408, 269] on div at bounding box center [410, 269] width 13 height 13
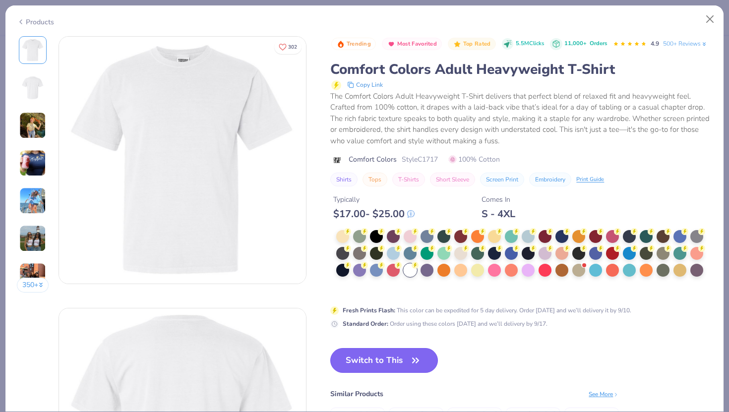
click at [399, 363] on button "Switch to This" at bounding box center [384, 360] width 108 height 25
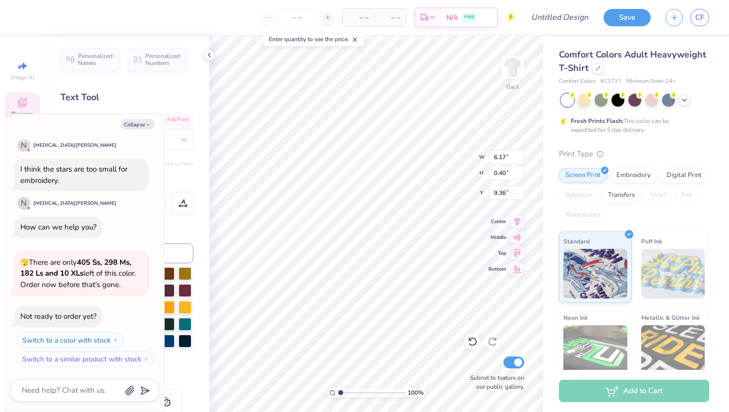
scroll to position [0, 0]
type textarea "x"
type textarea "T"
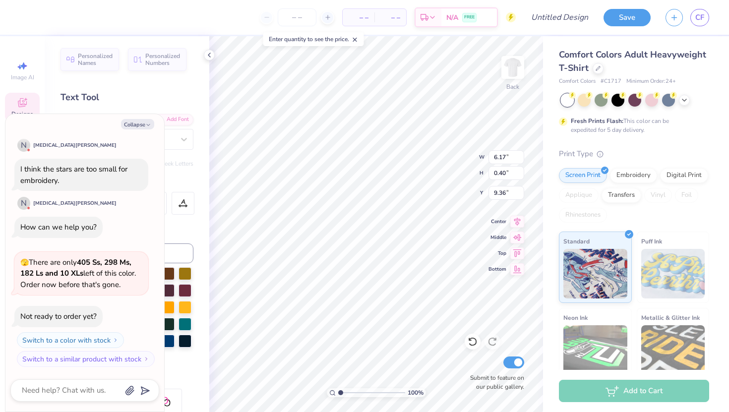
type textarea "x"
type textarea "TA"
type textarea "x"
type textarea "TAM"
type textarea "x"
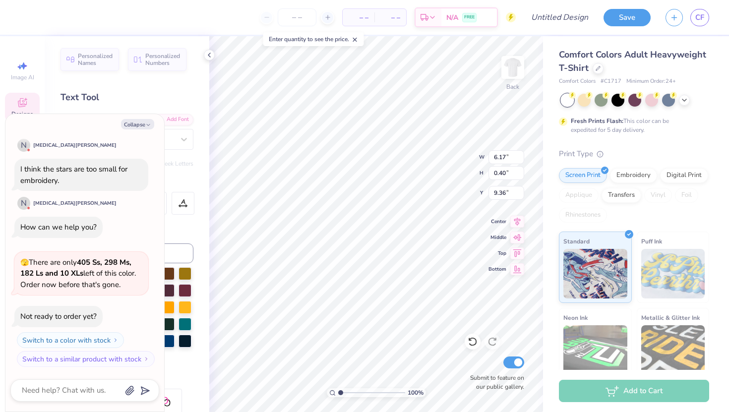
type textarea "TAMU"
type textarea "x"
type textarea "TAMU"
type textarea "x"
type textarea "TAMU F"
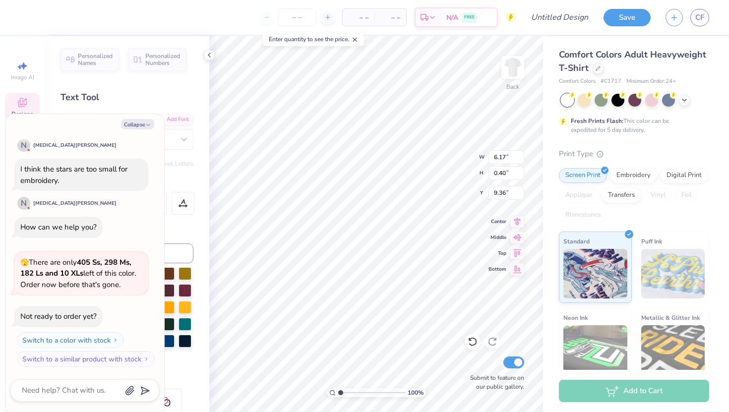
scroll to position [0, 1]
type textarea "x"
type textarea "TAMU FL"
type textarea "x"
type textarea "TAMU FLi"
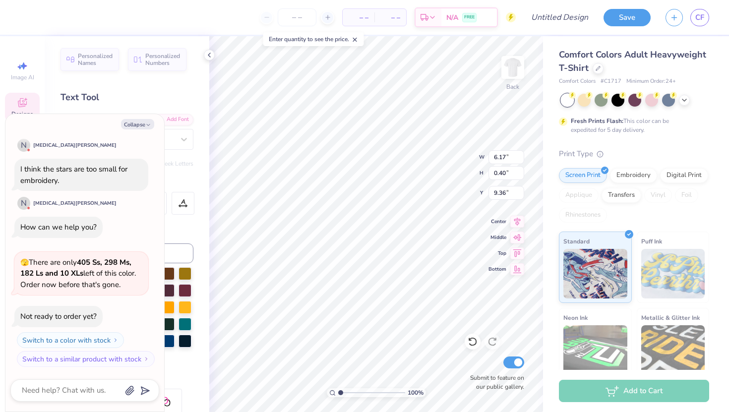
type textarea "x"
type textarea "TAMU FLiP"
type textarea "x"
type textarea "TAMU FLiP"
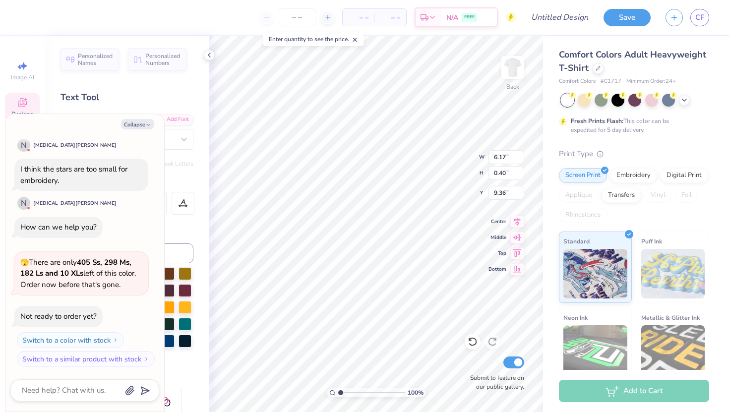
type textarea "x"
type textarea "TAMU FLiP '"
type textarea "x"
type textarea "TAMU FLiP '2"
type textarea "x"
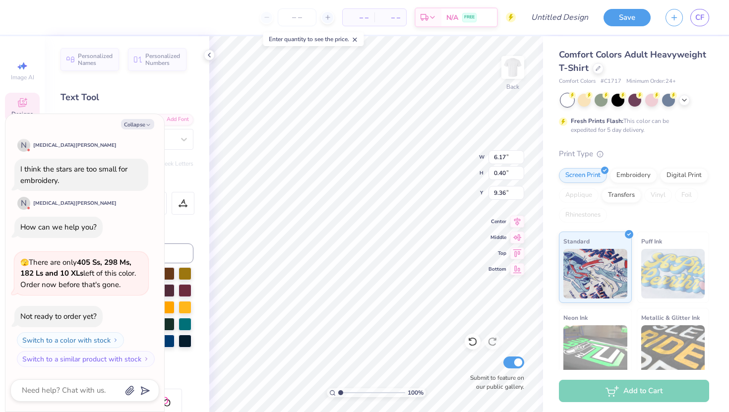
type textarea "TAMU FLiP '29"
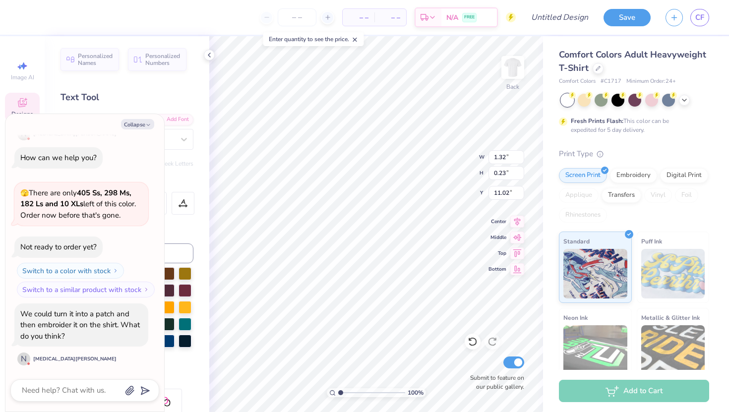
scroll to position [0, 1]
type textarea "x"
type textarea "EST.187"
type textarea "x"
type textarea "EST.18"
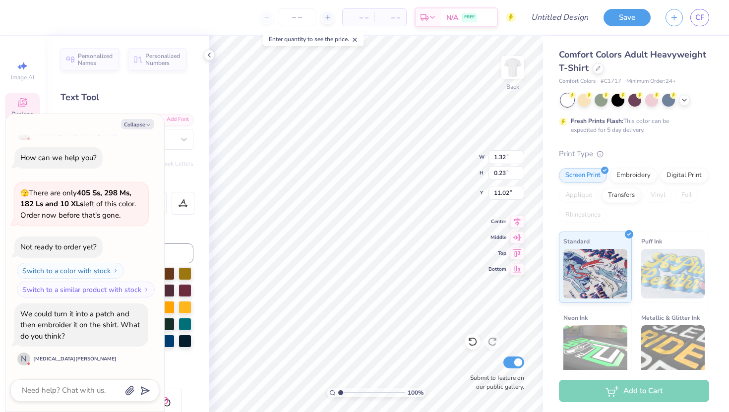
scroll to position [0, 0]
type textarea "x"
type textarea "EST."
type textarea "x"
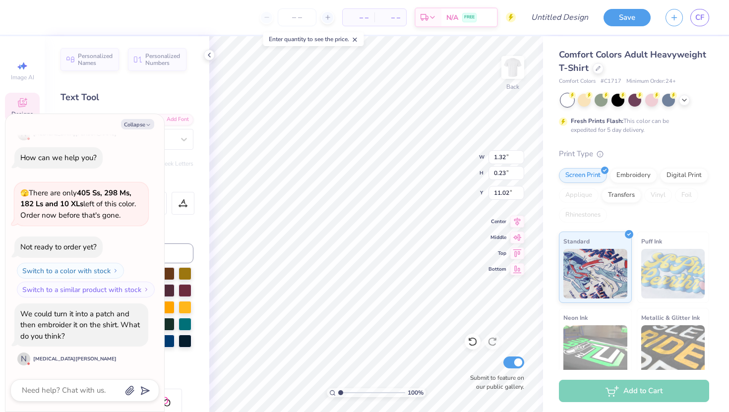
type textarea "EST"
type textarea "x"
type textarea "EST."
type textarea "x"
type textarea "EST."
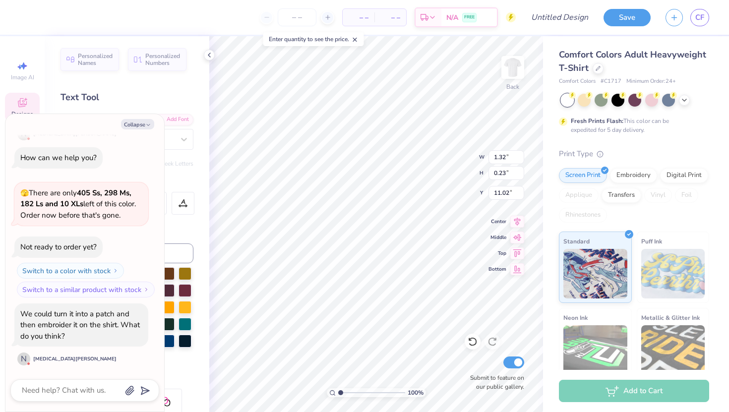
type textarea "x"
type textarea "EST. 1"
type textarea "x"
type textarea "EST. 19"
type textarea "x"
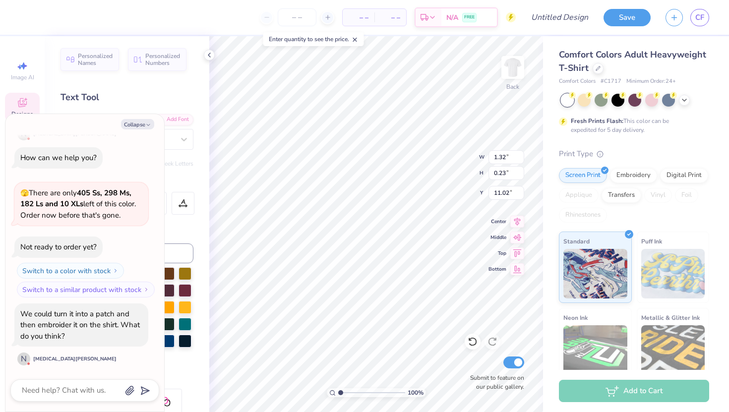
type textarea "EST. 198"
type textarea "x"
type textarea "EST. 1989"
type textarea "x"
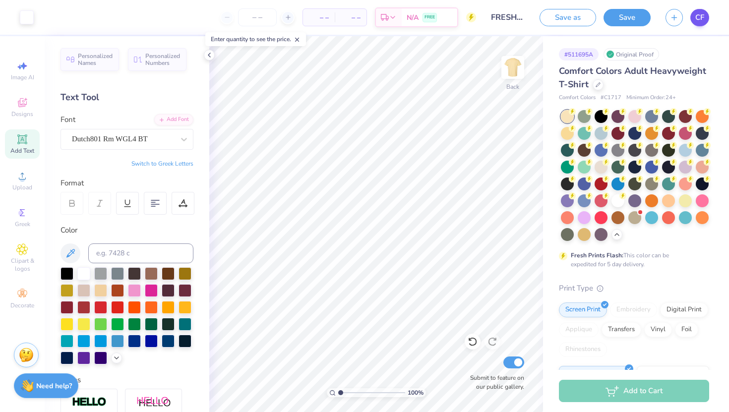
click at [693, 19] on link "CF" at bounding box center [699, 17] width 19 height 17
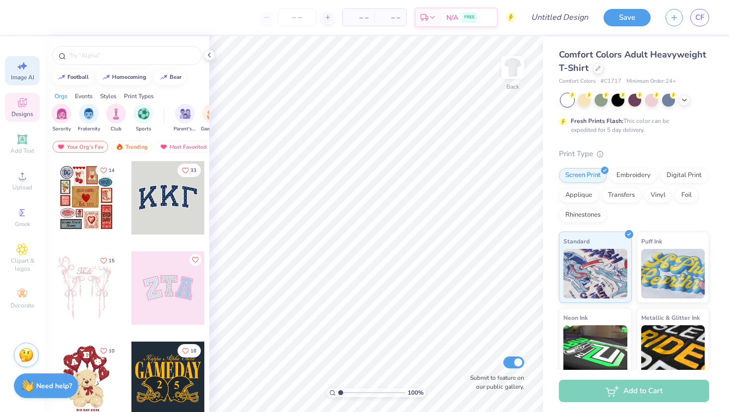
click at [29, 72] on div "Image AI" at bounding box center [22, 70] width 35 height 29
select select "4"
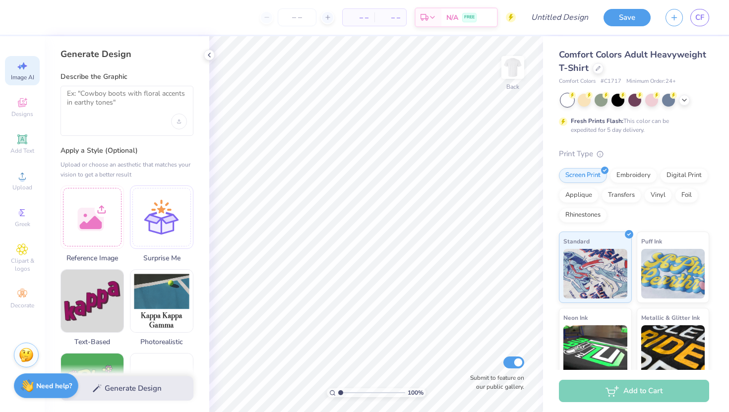
click at [123, 119] on div at bounding box center [126, 111] width 133 height 50
click at [123, 116] on div at bounding box center [126, 111] width 133 height 50
click at [119, 96] on textarea at bounding box center [127, 101] width 120 height 25
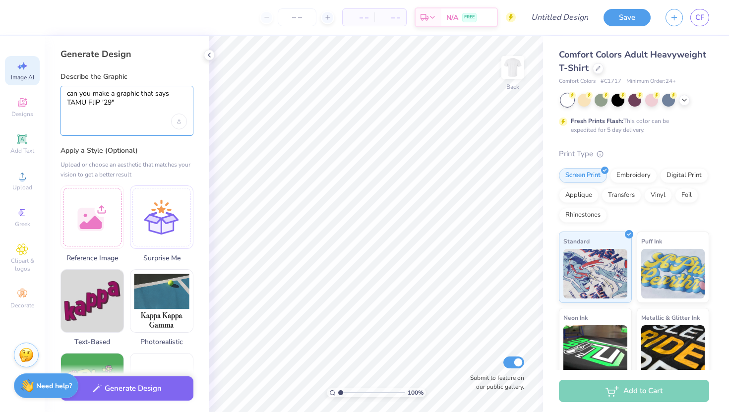
click at [68, 102] on textarea "can you make a graphic that says TAMU FliP '29"" at bounding box center [127, 101] width 120 height 25
click at [127, 101] on textarea "can you make a graphic that says "TAMU FliP '29"" at bounding box center [127, 101] width 120 height 25
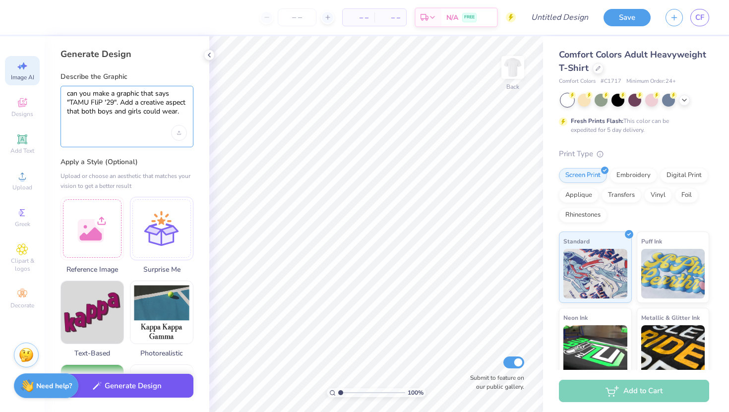
type textarea "can you make a graphic that says "TAMU FliP '29". Add a creative aspect that bo…"
click at [138, 388] on button "Generate Design" at bounding box center [126, 386] width 133 height 24
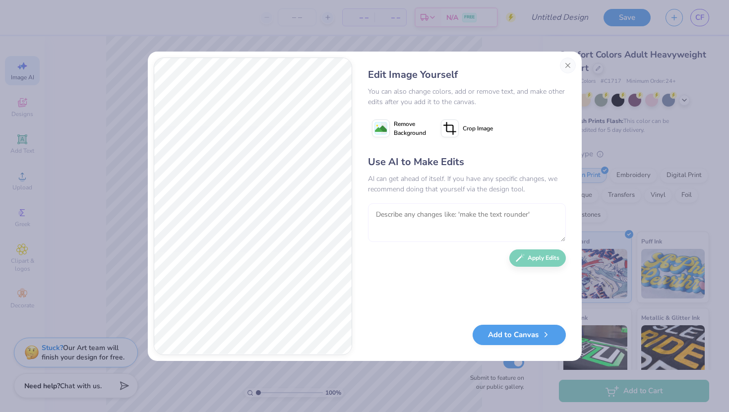
click at [443, 225] on textarea at bounding box center [467, 222] width 198 height 39
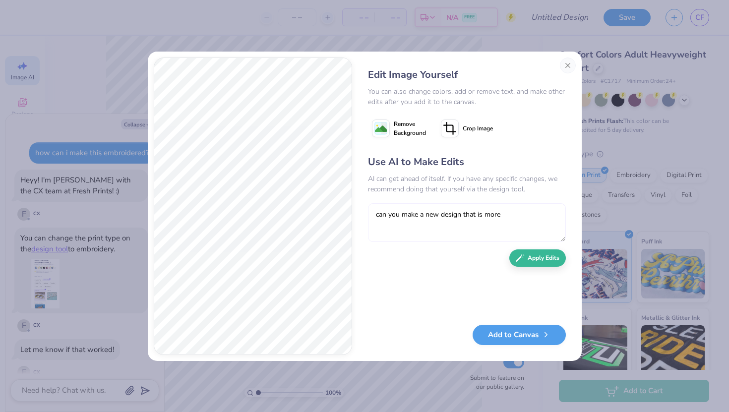
scroll to position [333, 0]
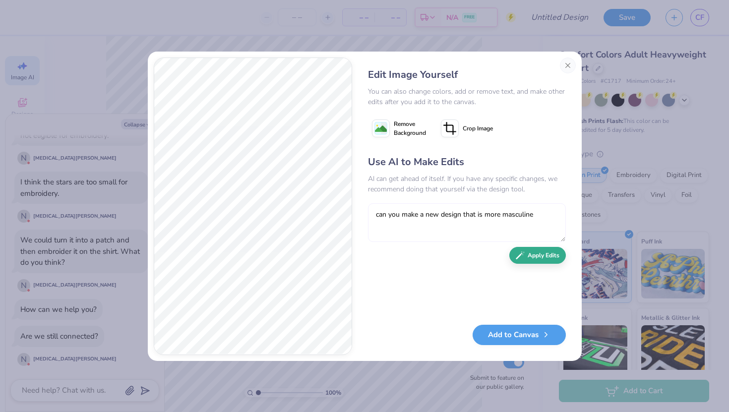
type textarea "can you make a new design that is more masculine"
click at [534, 261] on button "Apply Edits" at bounding box center [537, 255] width 57 height 17
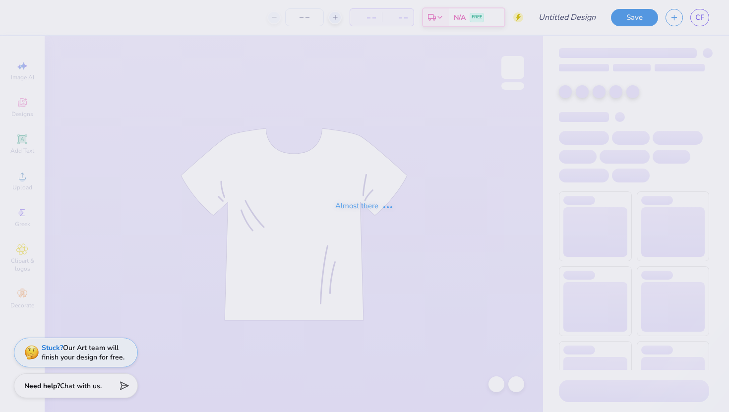
type input "FRESHMAN SHIRT IDEA"
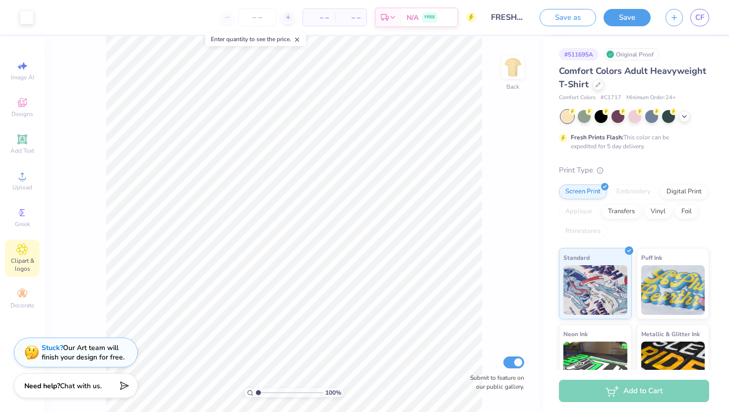
click at [21, 255] on div "Clipart & logos" at bounding box center [22, 257] width 35 height 37
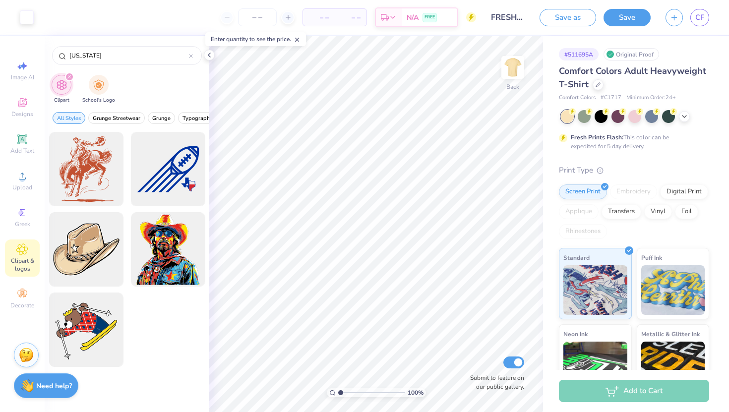
type input "[US_STATE]"
click at [70, 73] on div "filter for Clipart" at bounding box center [69, 76] width 9 height 9
click at [67, 74] on div "filter for Clipart" at bounding box center [69, 76] width 9 height 9
drag, startPoint x: 118, startPoint y: 53, endPoint x: 66, endPoint y: 50, distance: 52.2
click at [68, 51] on input "texas" at bounding box center [128, 56] width 120 height 10
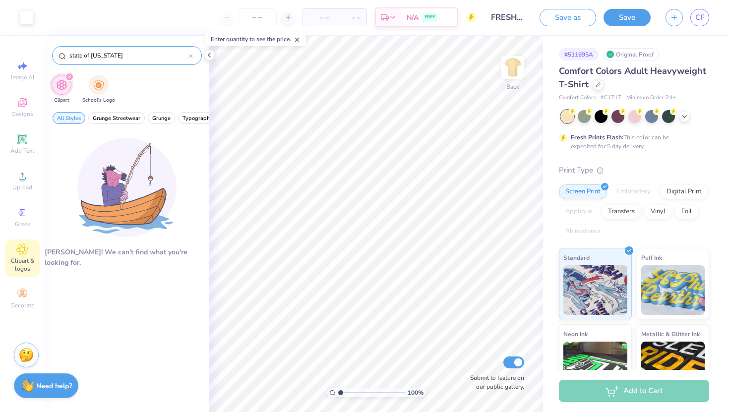
type input "state of texas"
click at [190, 60] on div "state of texas" at bounding box center [127, 55] width 150 height 19
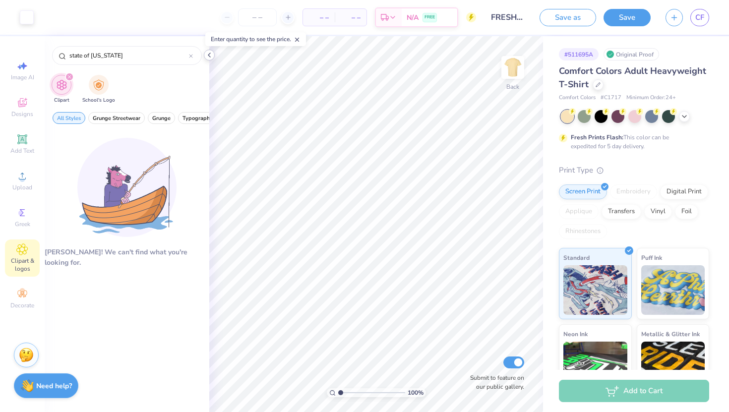
click at [208, 56] on icon at bounding box center [209, 55] width 8 height 8
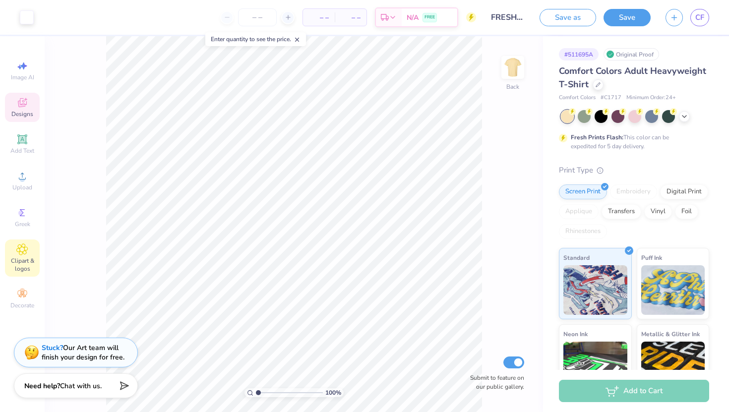
click at [20, 113] on span "Designs" at bounding box center [22, 114] width 22 height 8
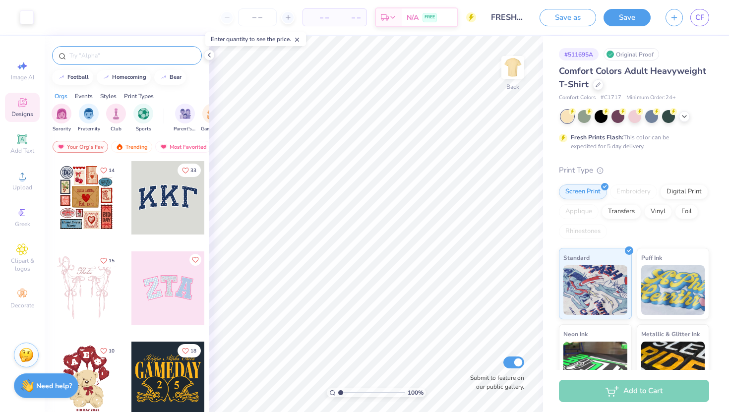
click at [123, 49] on div at bounding box center [127, 55] width 150 height 19
click at [119, 54] on input "text" at bounding box center [131, 56] width 127 height 10
type input "texas"
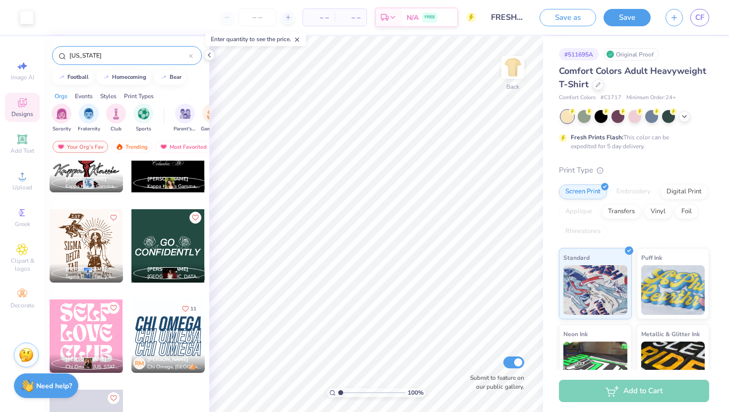
scroll to position [11711, 0]
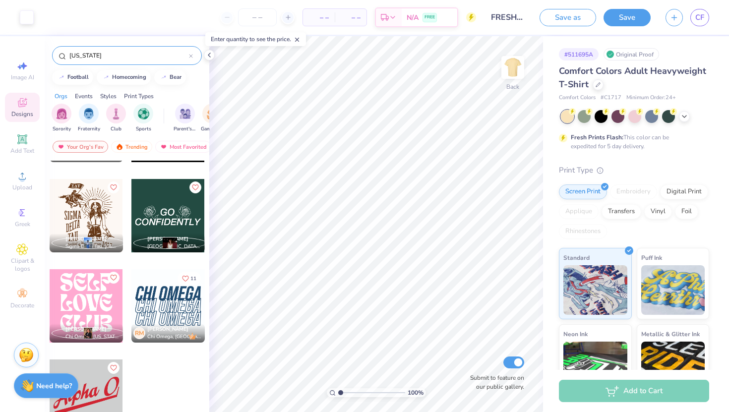
click at [191, 56] on icon at bounding box center [190, 56] width 3 height 3
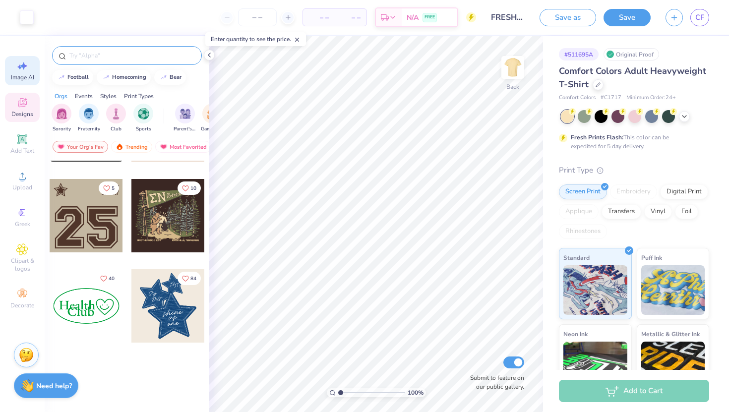
scroll to position [1155, 0]
click at [29, 67] on div "Image AI" at bounding box center [22, 70] width 35 height 29
select select "4"
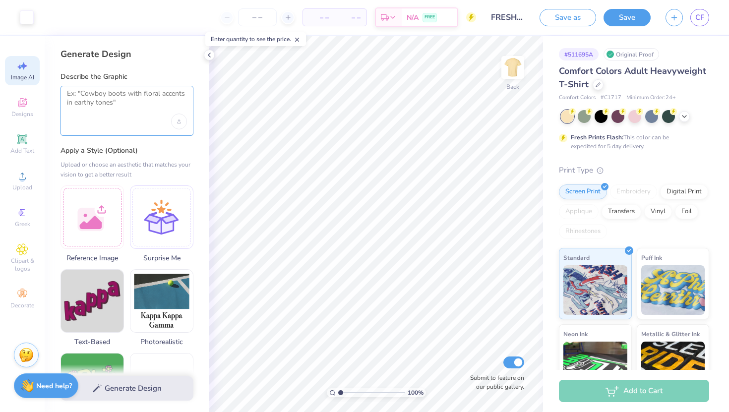
click at [97, 109] on textarea at bounding box center [127, 101] width 120 height 25
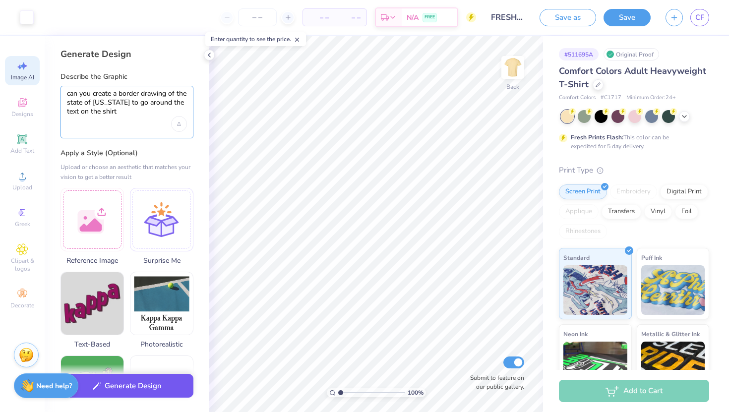
type textarea "can you create a border drawing of the state of texas to go around the text on …"
click at [127, 384] on button "Generate Design" at bounding box center [126, 386] width 133 height 24
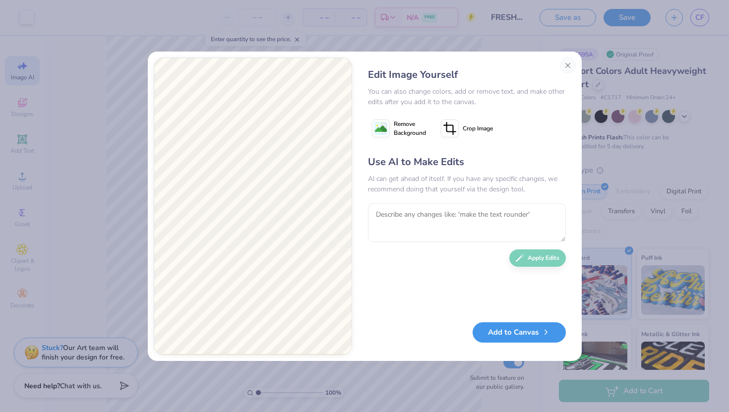
click at [508, 333] on button "Add to Canvas" at bounding box center [518, 332] width 93 height 20
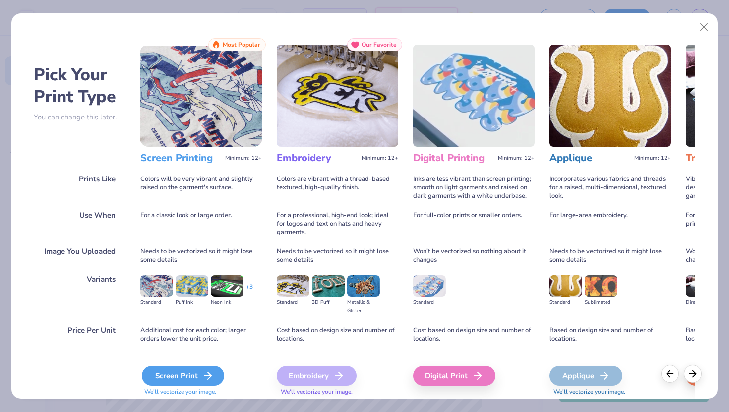
click at [199, 373] on div "Screen Print" at bounding box center [183, 376] width 82 height 20
click at [197, 376] on div "Screen Print" at bounding box center [183, 376] width 82 height 20
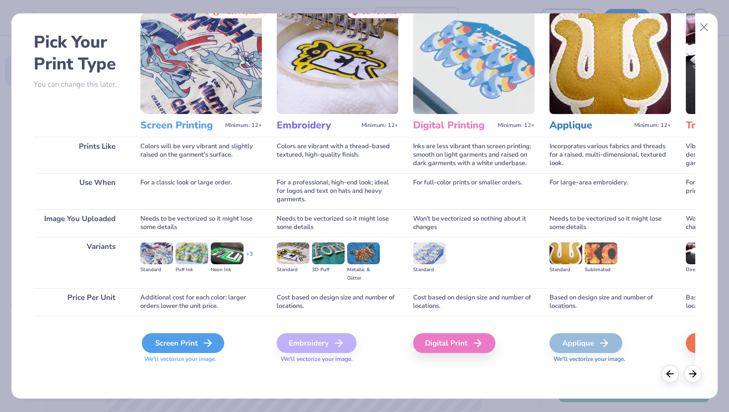
click at [198, 341] on div "Screen Print" at bounding box center [183, 343] width 82 height 20
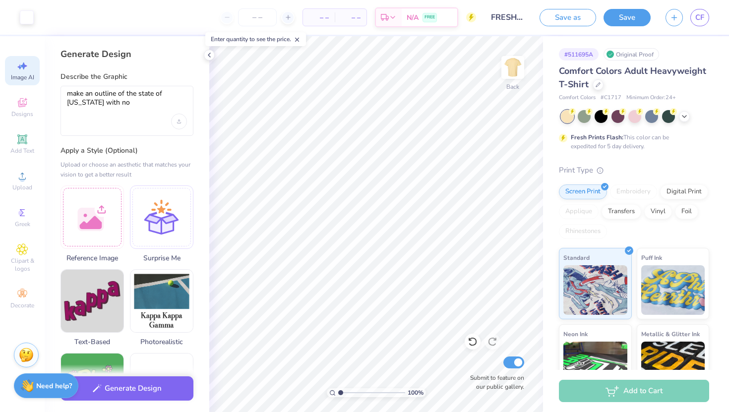
select select "4"
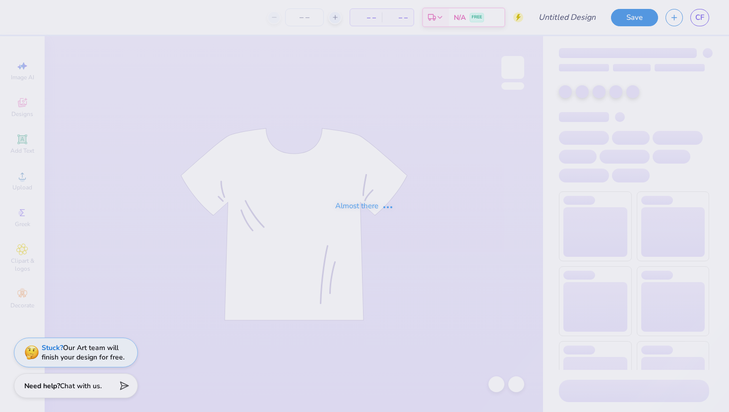
type input "FRESHMAN SHIRT IDEA"
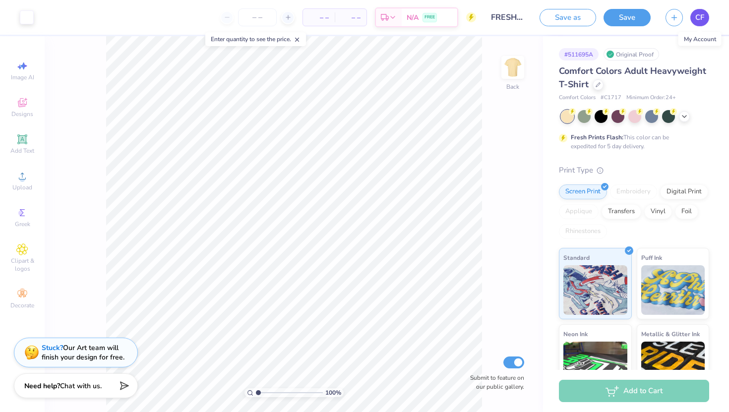
click at [702, 25] on link "CF" at bounding box center [699, 17] width 19 height 17
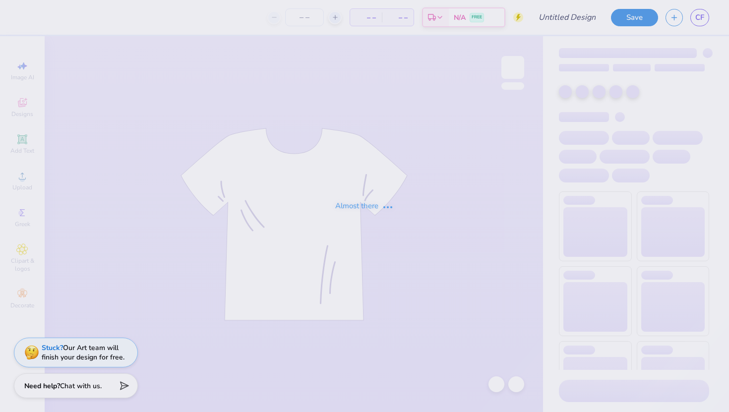
type input "FRESHMAN SHIRT IDEA"
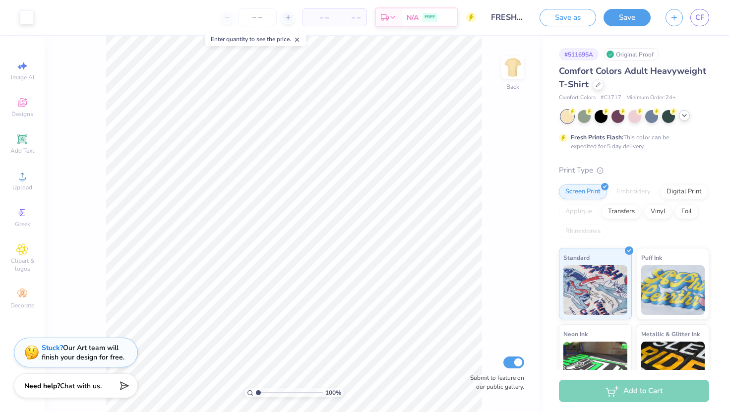
click at [686, 115] on polyline at bounding box center [684, 116] width 4 height 2
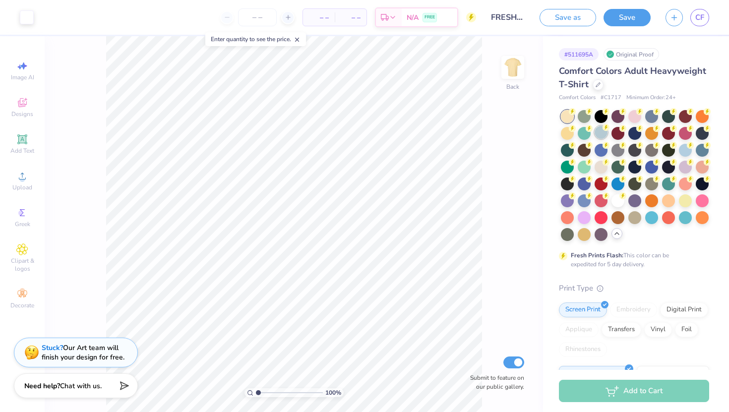
click at [595, 133] on div at bounding box center [600, 132] width 13 height 13
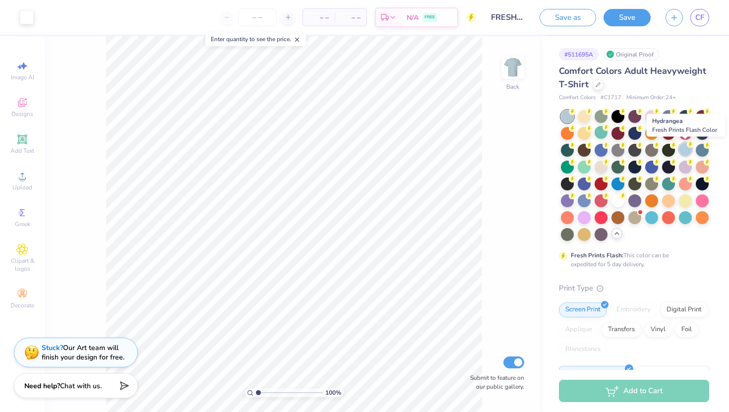
click at [683, 152] on div at bounding box center [685, 149] width 13 height 13
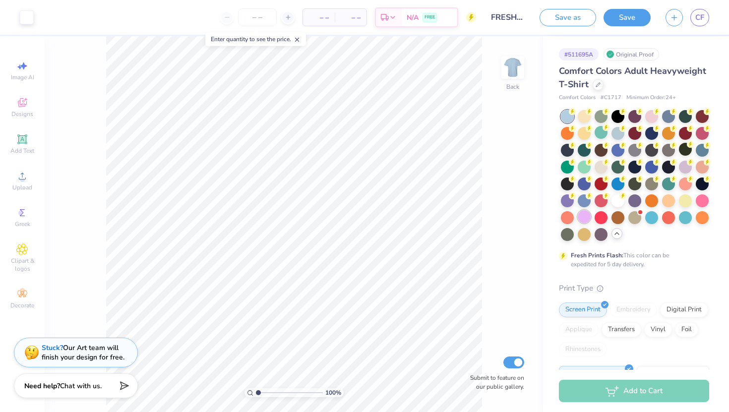
click at [583, 215] on div at bounding box center [584, 216] width 13 height 13
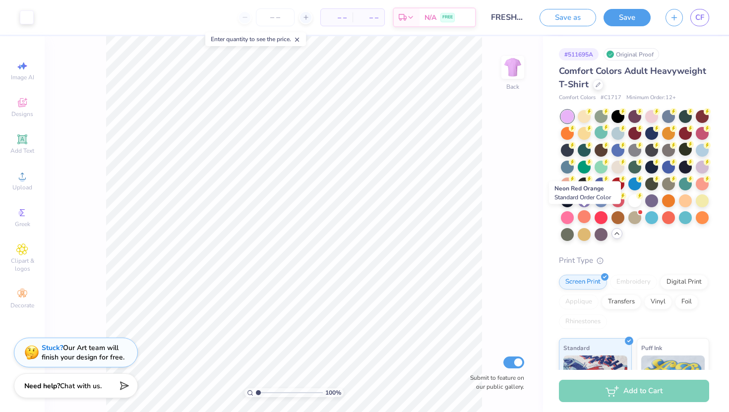
click at [583, 215] on div at bounding box center [584, 216] width 13 height 13
click at [567, 218] on div at bounding box center [567, 216] width 13 height 13
click at [600, 127] on div at bounding box center [600, 132] width 13 height 13
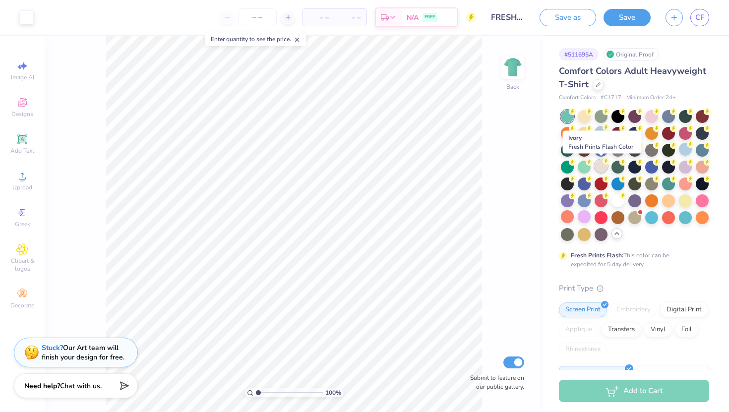
click at [600, 165] on div at bounding box center [600, 166] width 13 height 13
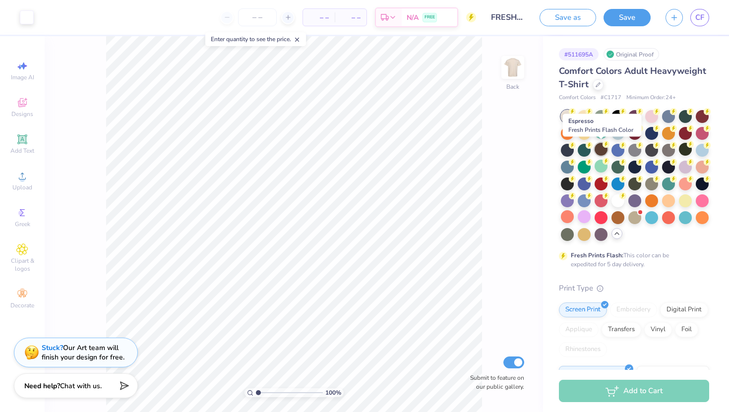
click at [599, 148] on div at bounding box center [600, 149] width 13 height 13
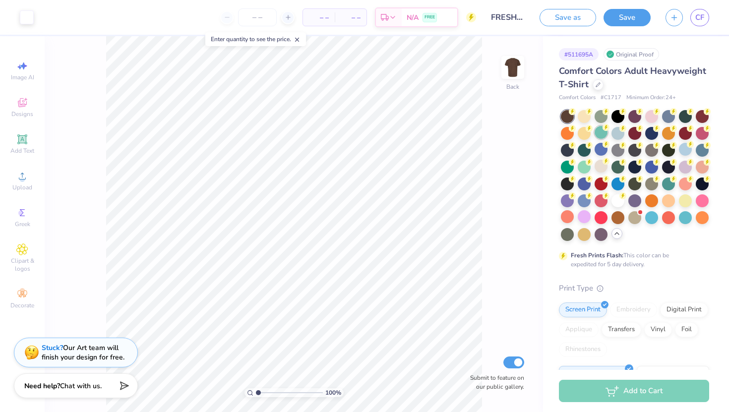
click at [599, 134] on div at bounding box center [600, 132] width 13 height 13
click at [611, 133] on div at bounding box center [617, 132] width 13 height 13
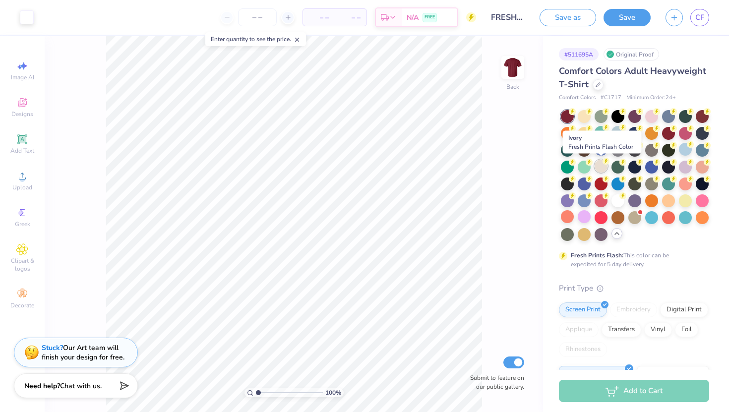
click at [603, 165] on div at bounding box center [600, 166] width 13 height 13
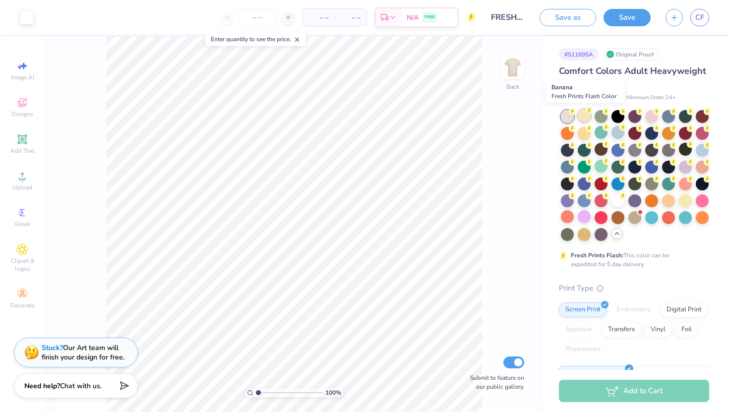
click at [584, 117] on div at bounding box center [584, 115] width 13 height 13
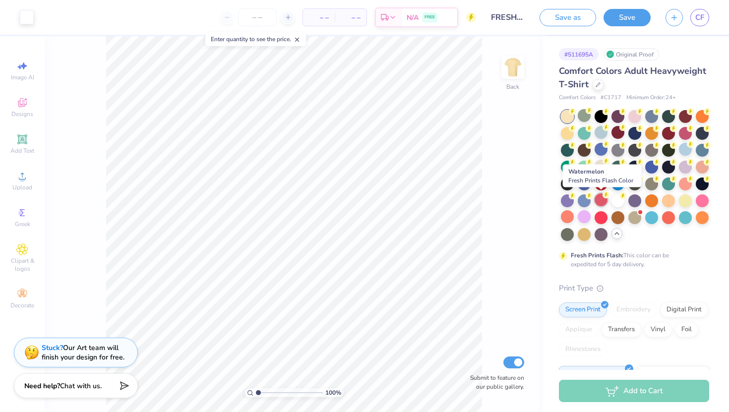
click at [603, 201] on div at bounding box center [600, 199] width 13 height 13
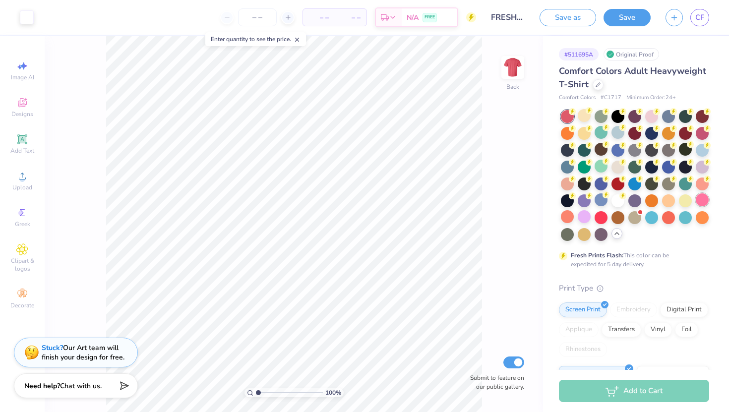
click at [699, 205] on div at bounding box center [701, 199] width 13 height 13
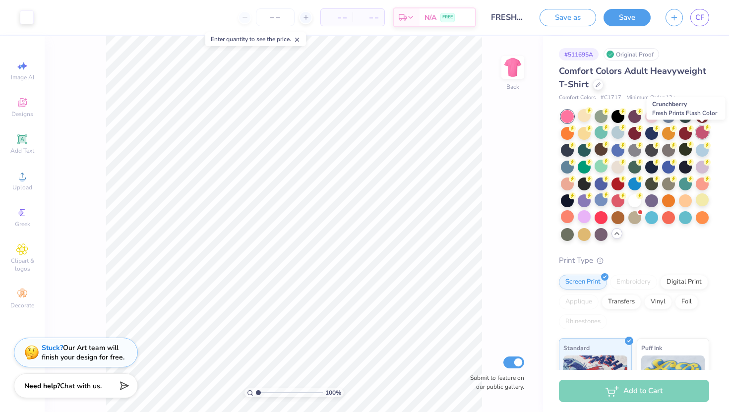
click at [699, 131] on div at bounding box center [701, 132] width 13 height 13
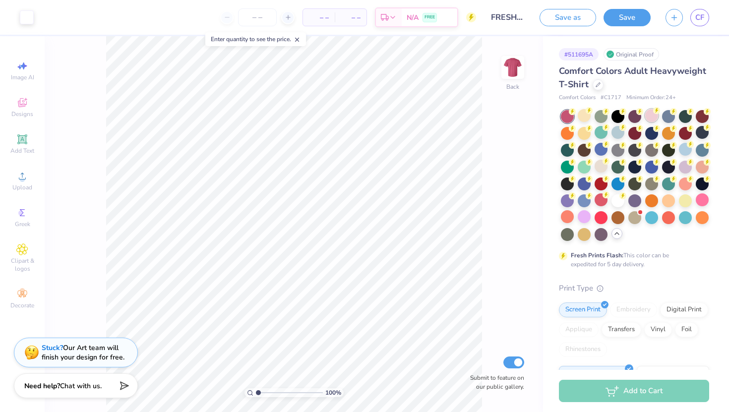
click at [652, 118] on div at bounding box center [651, 115] width 13 height 13
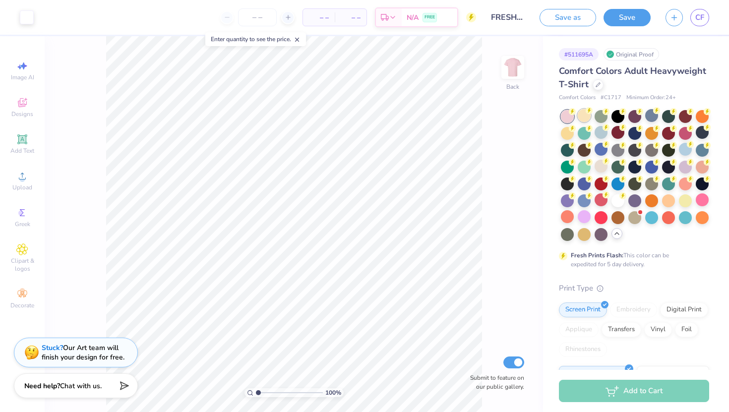
click at [584, 120] on div at bounding box center [584, 115] width 13 height 13
click at [598, 131] on div at bounding box center [600, 132] width 13 height 13
click at [619, 182] on div at bounding box center [617, 182] width 13 height 13
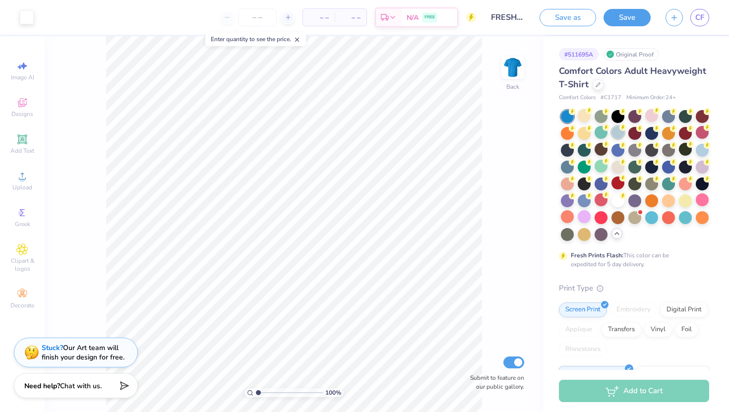
click at [615, 132] on div at bounding box center [617, 132] width 13 height 13
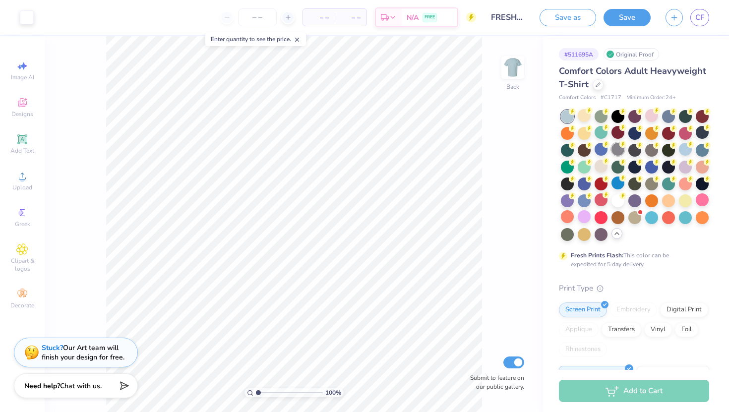
click at [617, 150] on div at bounding box center [617, 149] width 13 height 13
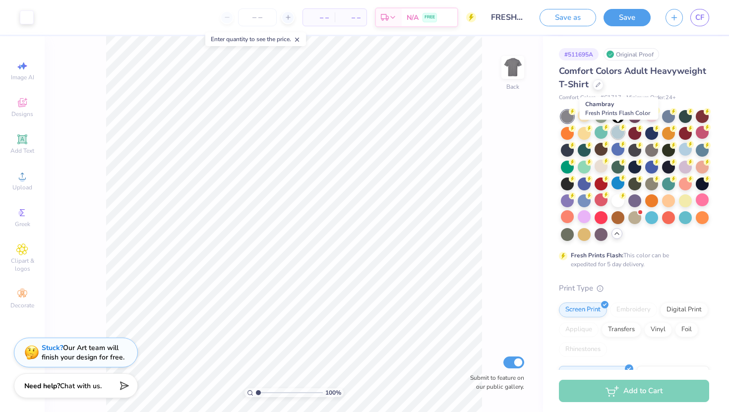
click at [617, 135] on div at bounding box center [617, 132] width 13 height 13
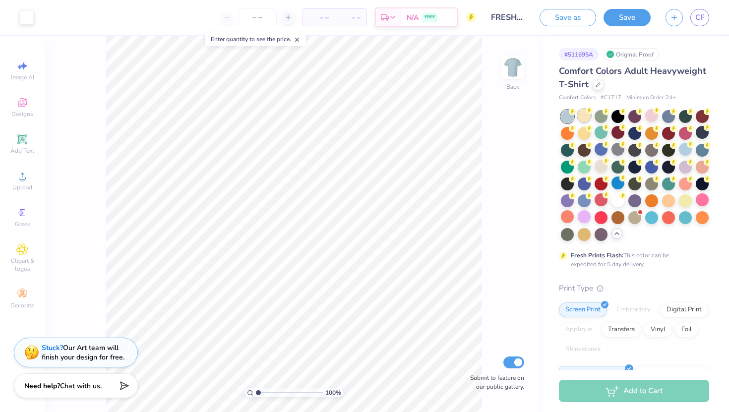
click at [586, 117] on div at bounding box center [584, 115] width 13 height 13
click at [685, 152] on div at bounding box center [685, 149] width 13 height 13
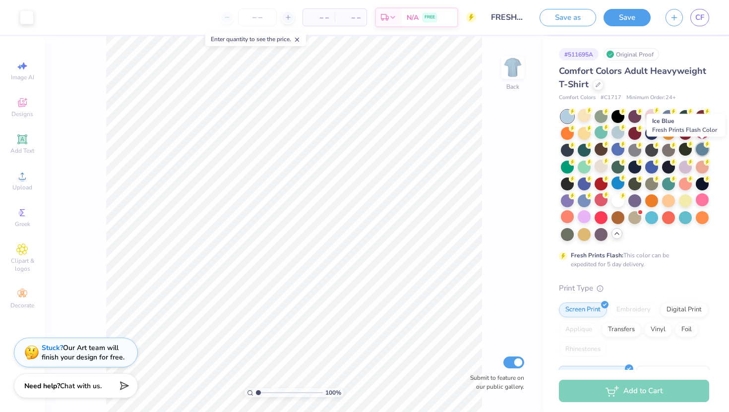
click at [699, 153] on div at bounding box center [701, 149] width 13 height 13
click at [615, 132] on div at bounding box center [617, 132] width 13 height 13
click at [681, 147] on div at bounding box center [685, 149] width 13 height 13
click at [613, 130] on div at bounding box center [617, 132] width 13 height 13
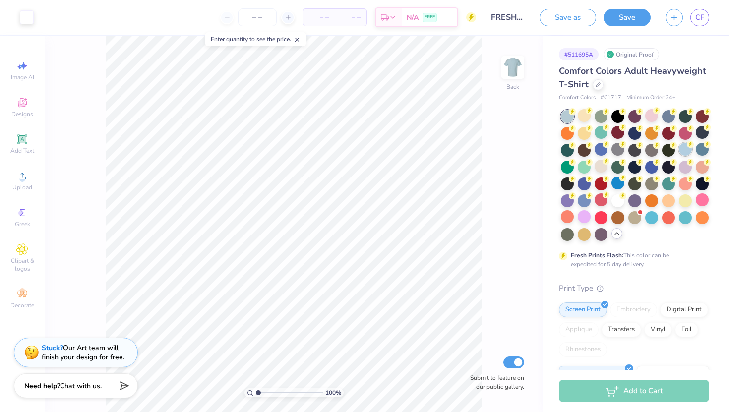
click at [687, 152] on div at bounding box center [685, 149] width 13 height 13
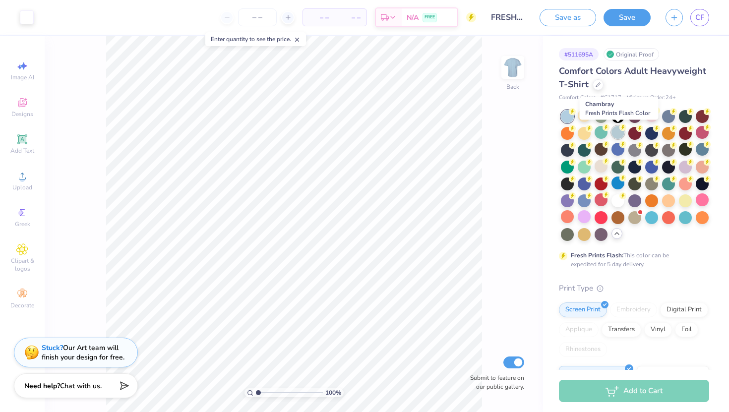
click at [614, 135] on div at bounding box center [617, 132] width 13 height 13
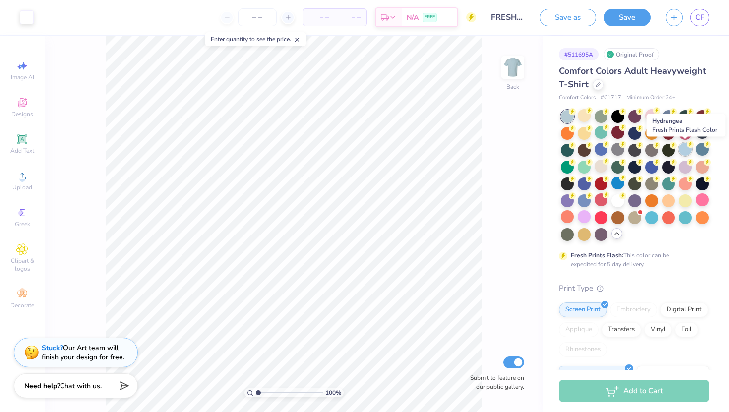
click at [684, 154] on div at bounding box center [685, 149] width 13 height 13
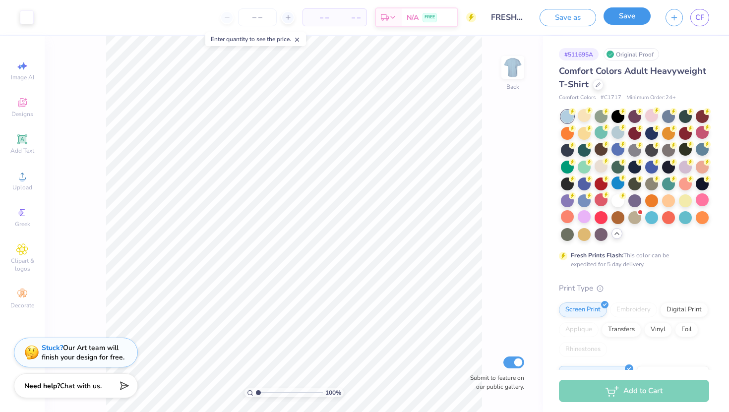
click at [627, 20] on button "Save" at bounding box center [626, 15] width 47 height 17
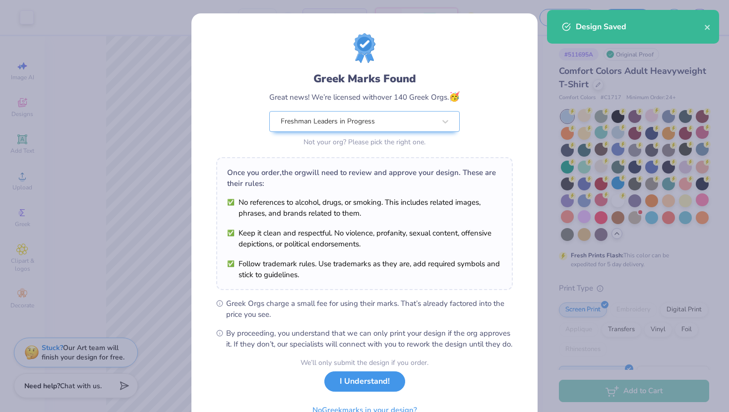
click at [366, 392] on button "I Understand!" at bounding box center [364, 381] width 81 height 20
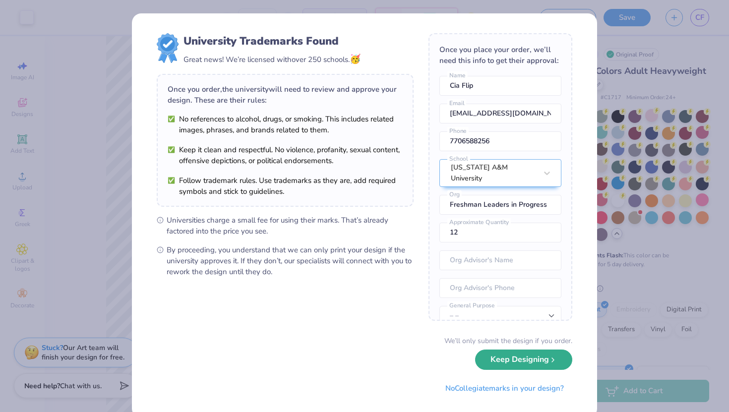
click at [482, 361] on button "Keep Designing" at bounding box center [523, 359] width 97 height 20
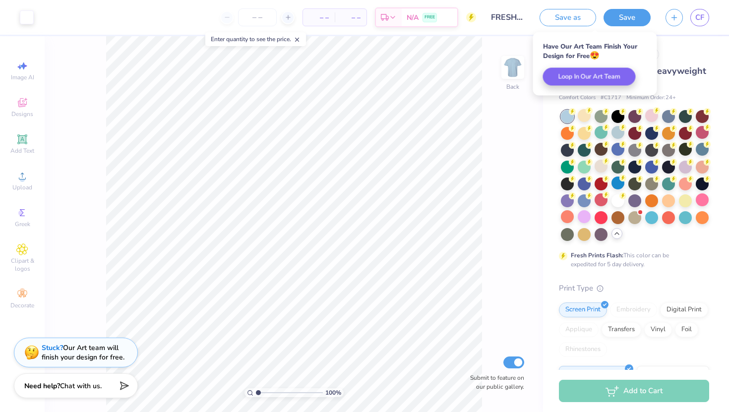
click at [688, 17] on div "CF" at bounding box center [687, 17] width 44 height 17
click at [697, 17] on span "CF" at bounding box center [699, 17] width 9 height 11
